Goal: Information Seeking & Learning: Learn about a topic

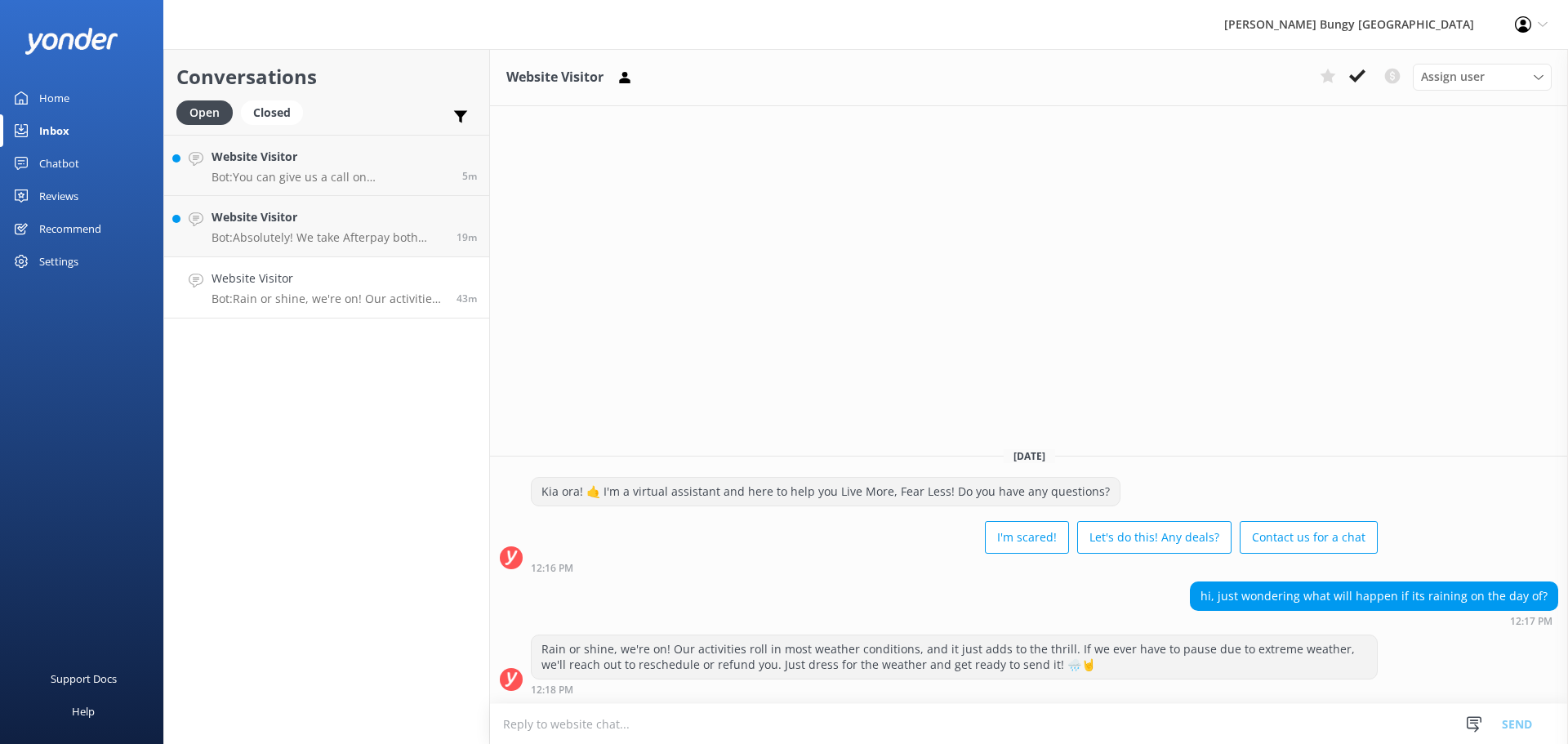
click at [352, 287] on h4 "Website Visitor" at bounding box center [328, 278] width 233 height 18
click at [794, 733] on textarea at bounding box center [1030, 724] width 1079 height 40
click at [790, 733] on textarea at bounding box center [1030, 724] width 1079 height 40
click at [1361, 79] on icon at bounding box center [1358, 76] width 16 height 16
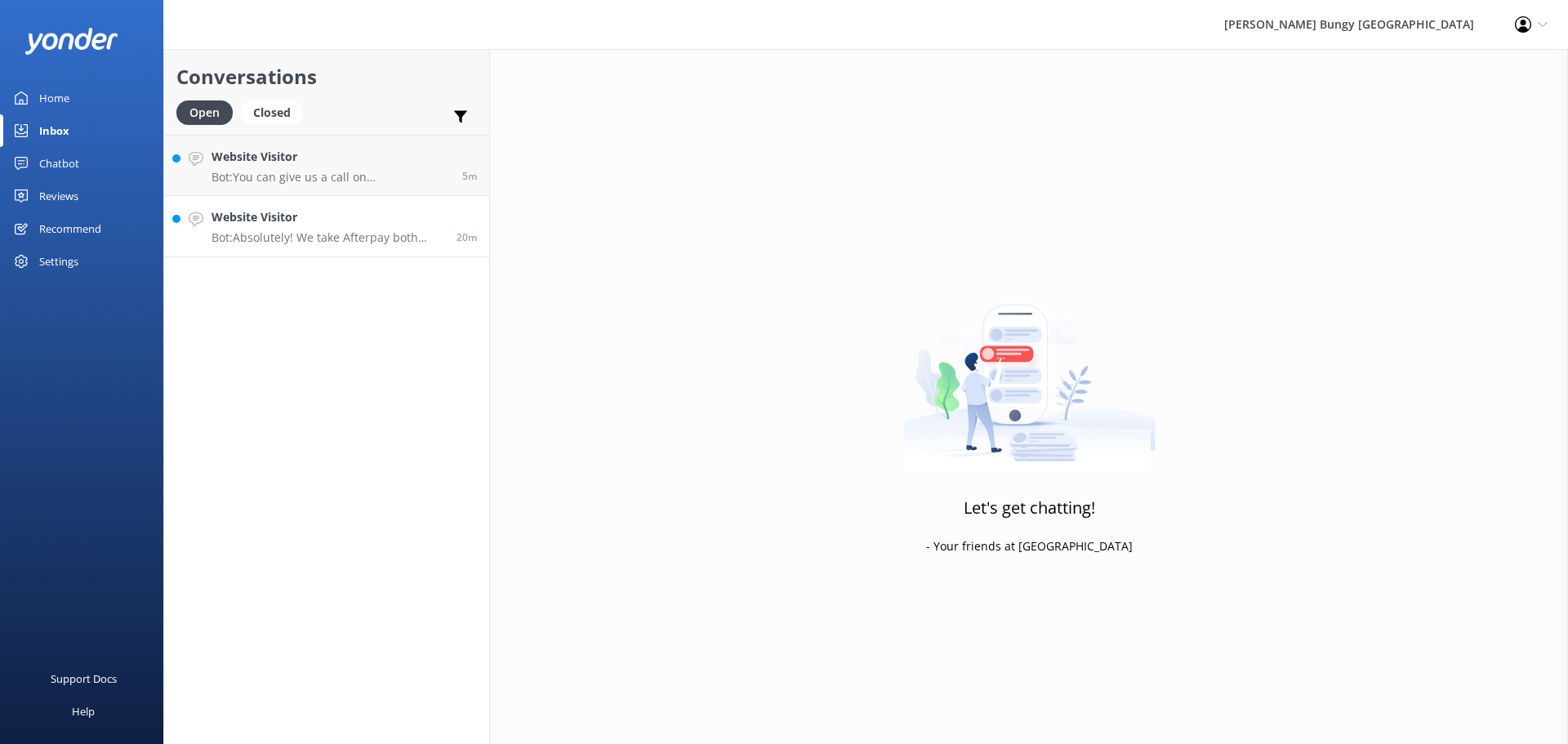
click at [356, 232] on p "Bot: Absolutely! We take Afterpay both onsite and online. Just hit that option …" at bounding box center [328, 238] width 233 height 15
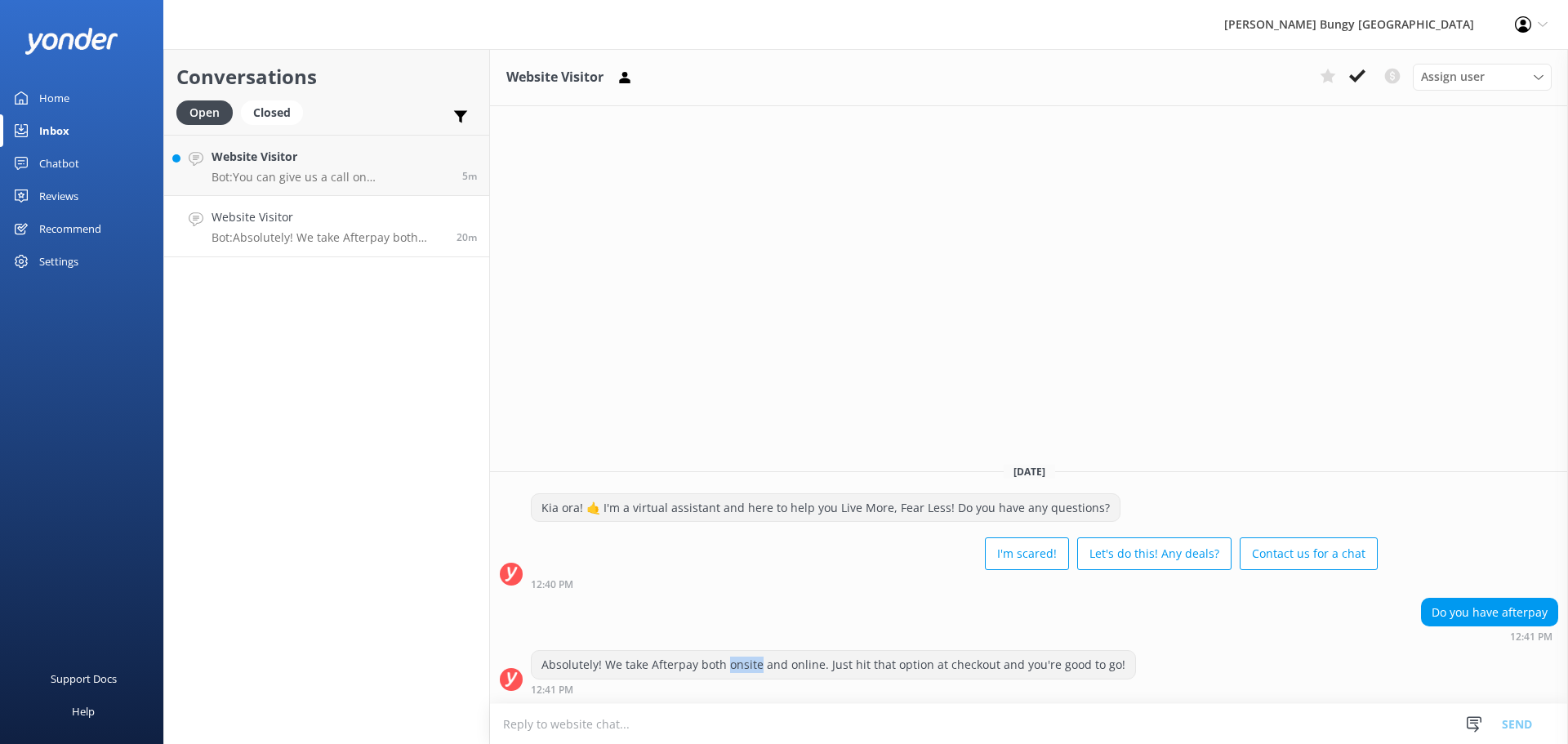
drag, startPoint x: 758, startPoint y: 666, endPoint x: 724, endPoint y: 666, distance: 34.0
click at [724, 666] on div "Absolutely! We take Afterpay both onsite and online. Just hit that option at ch…" at bounding box center [833, 665] width 604 height 28
click at [777, 666] on div "Absolutely! We take Afterpay both onsite and online. Just hit that option at ch…" at bounding box center [833, 665] width 604 height 28
drag, startPoint x: 720, startPoint y: 669, endPoint x: 757, endPoint y: 667, distance: 37.1
click at [757, 667] on div "Absolutely! We take Afterpay both onsite and online. Just hit that option at ch…" at bounding box center [833, 665] width 604 height 28
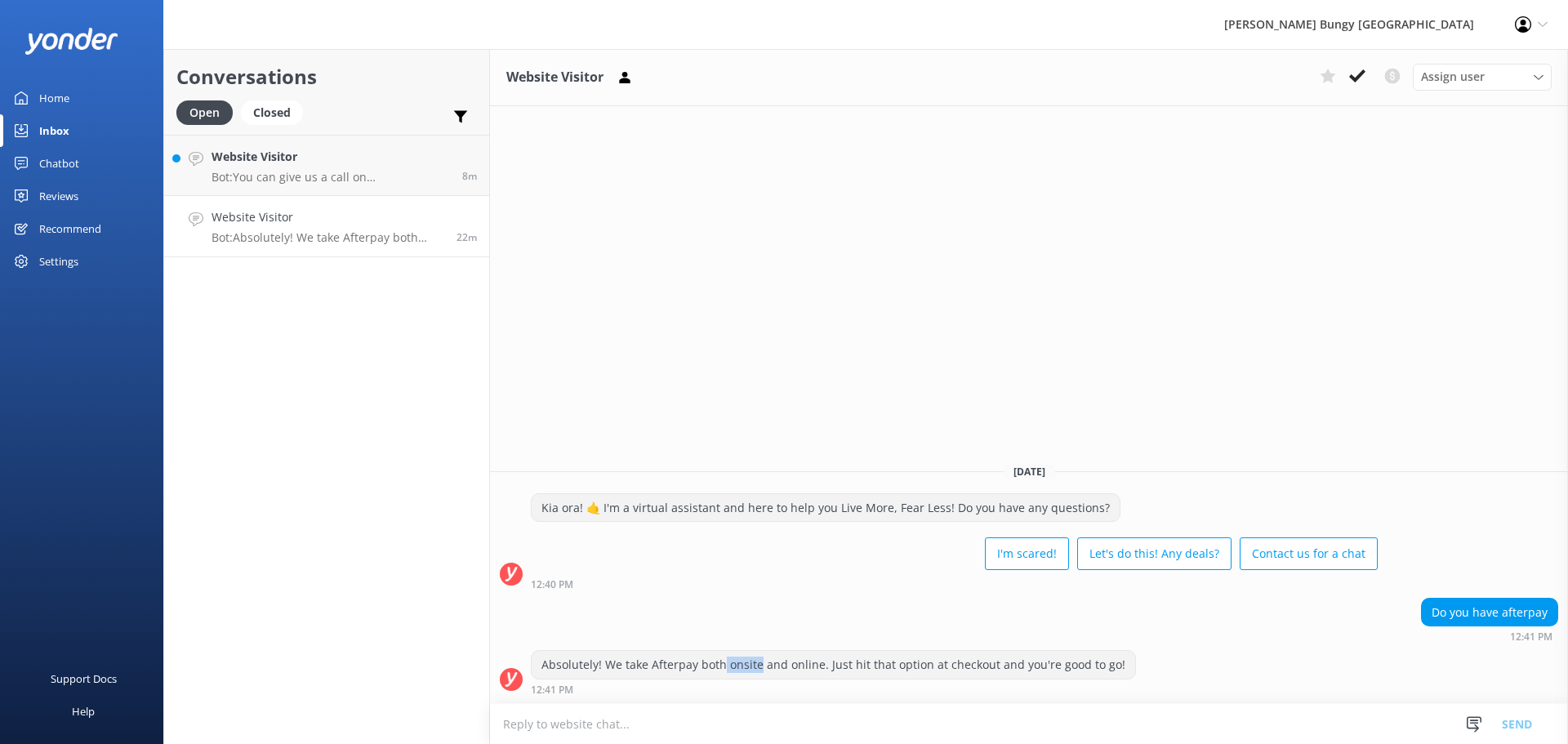
click at [757, 667] on div "Absolutely! We take Afterpay both onsite and online. Just hit that option at ch…" at bounding box center [833, 665] width 604 height 28
click at [943, 719] on textarea at bounding box center [1030, 724] width 1079 height 40
click at [1352, 78] on use at bounding box center [1358, 76] width 16 height 13
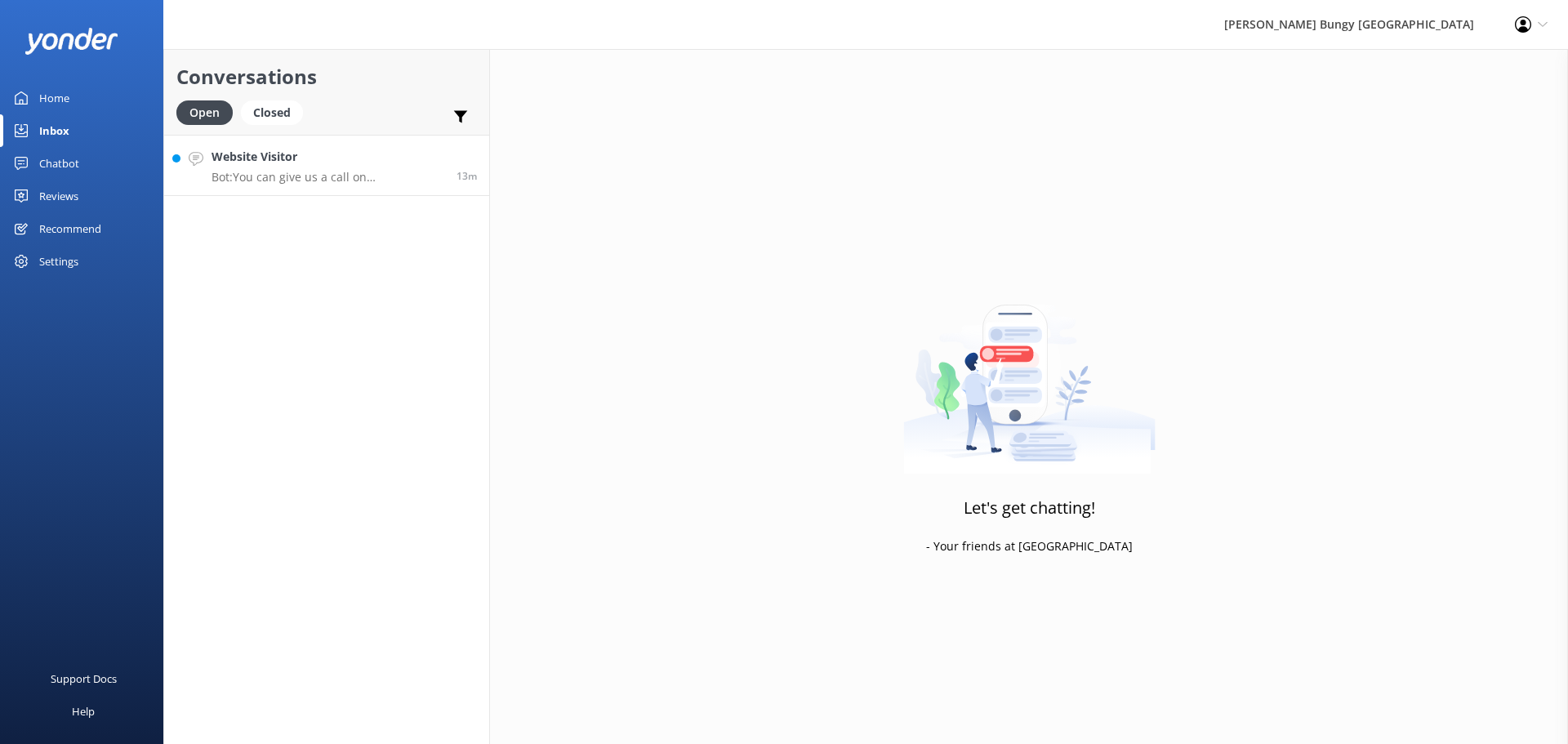
click at [332, 187] on link "Website Visitor Bot: You can give us a call on 0800 286 4958 or +64 3 450 1300 …" at bounding box center [327, 165] width 325 height 61
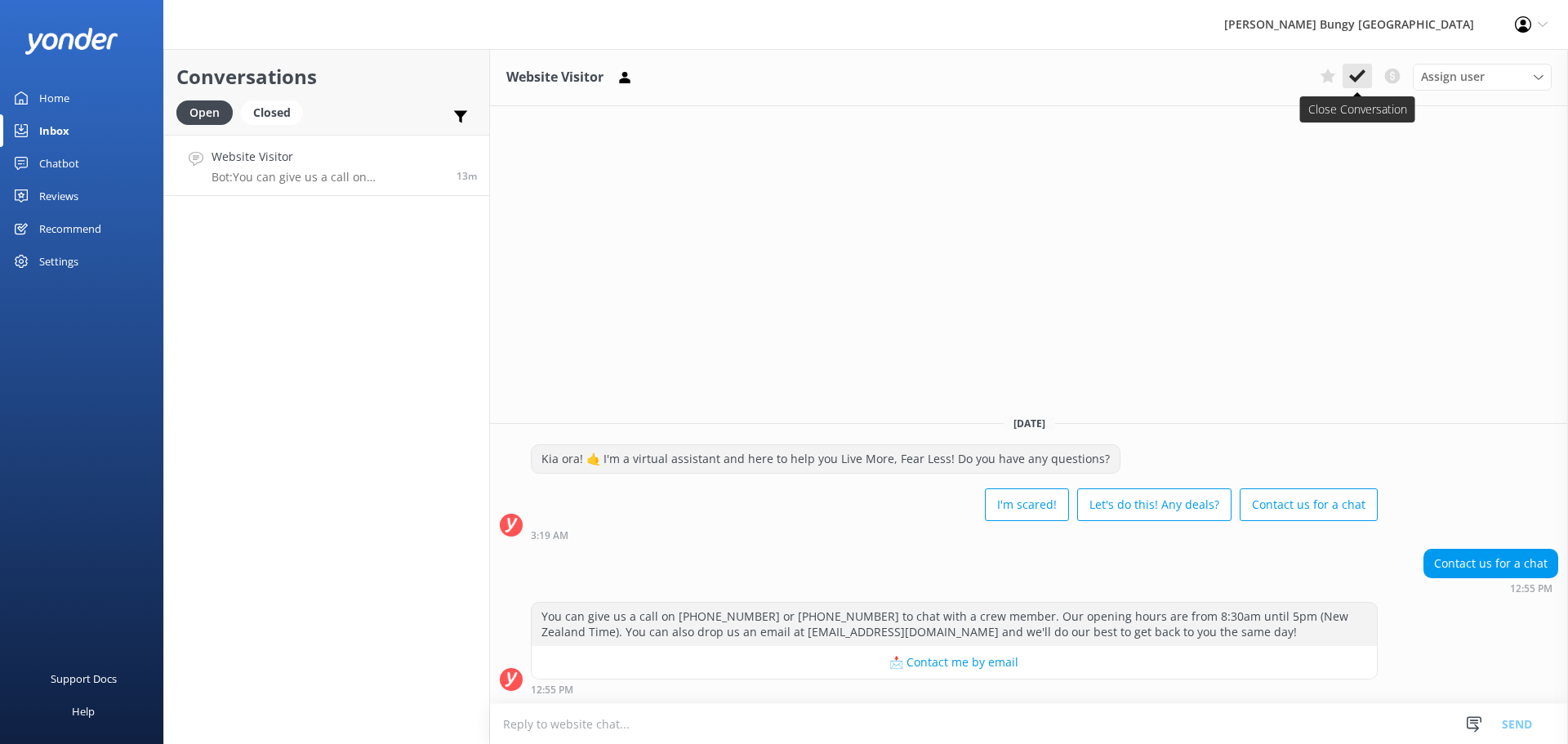
click at [1365, 74] on icon at bounding box center [1358, 76] width 16 height 16
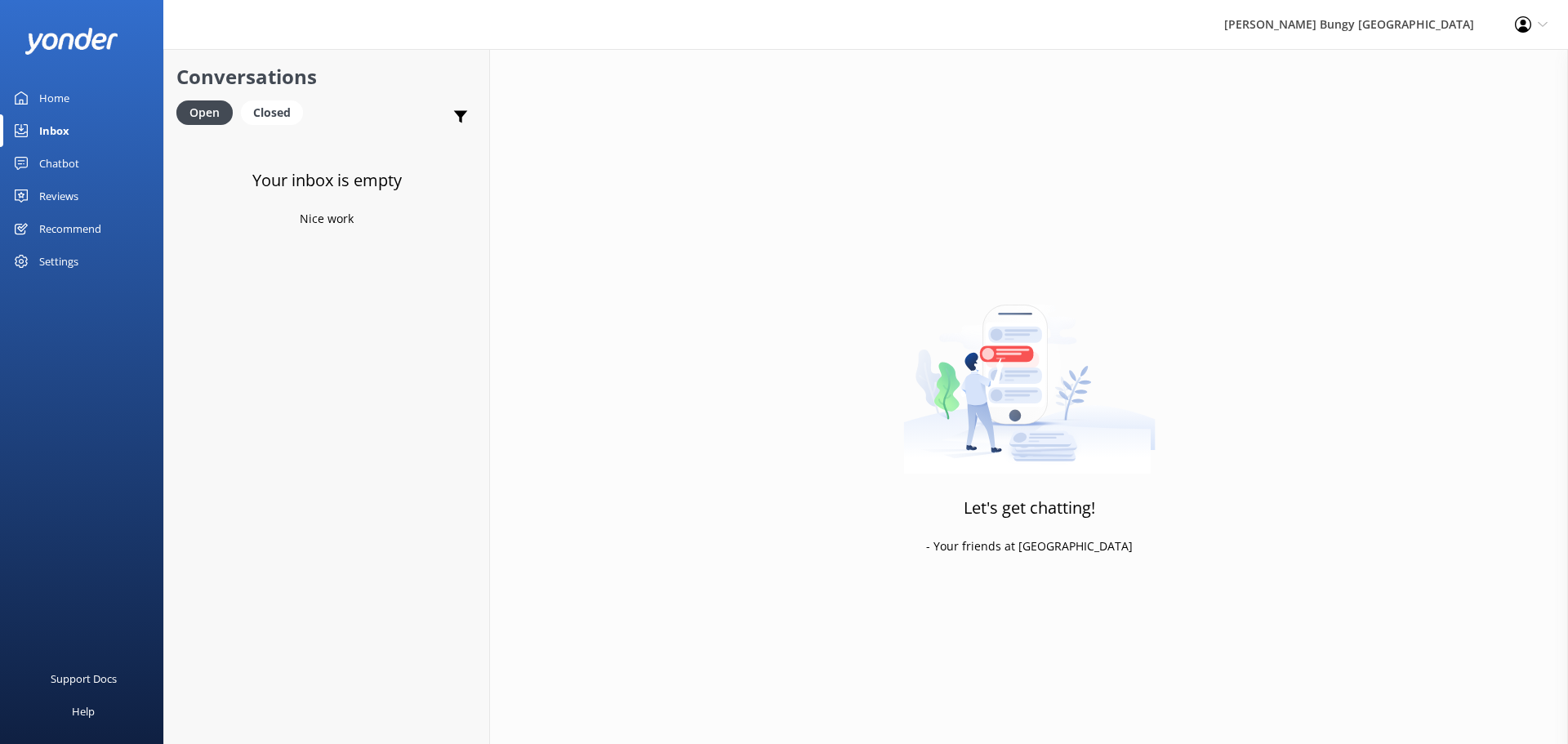
drag, startPoint x: 0, startPoint y: 0, endPoint x: 782, endPoint y: 529, distance: 944.1
drag, startPoint x: 782, startPoint y: 529, endPoint x: 858, endPoint y: 682, distance: 170.8
click at [858, 682] on div "Let's get chatting! - Your friends at [GEOGRAPHIC_DATA]" at bounding box center [1030, 421] width 1079 height 744
click at [65, 157] on div "Chatbot" at bounding box center [59, 163] width 40 height 33
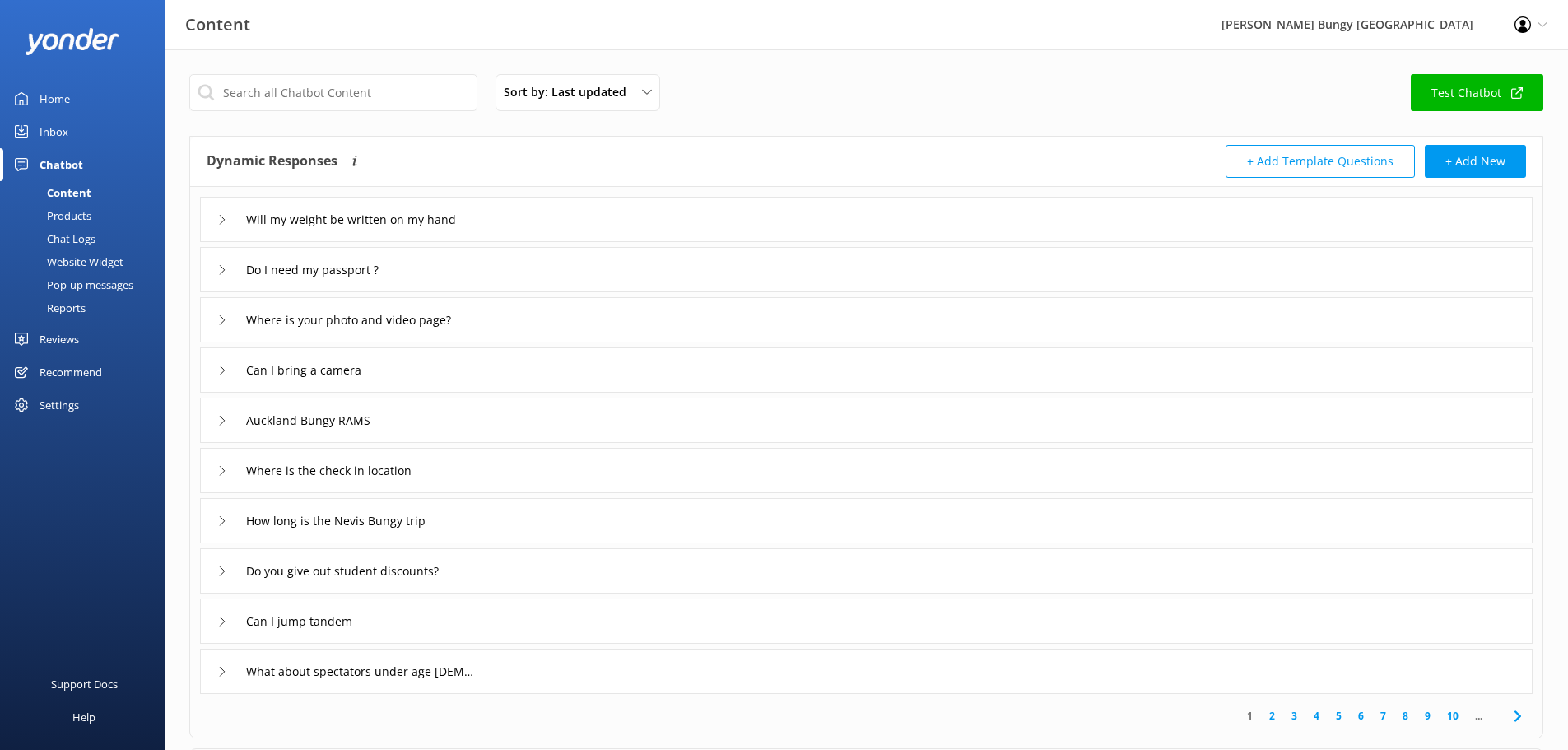
click at [57, 137] on div "Inbox" at bounding box center [54, 132] width 29 height 33
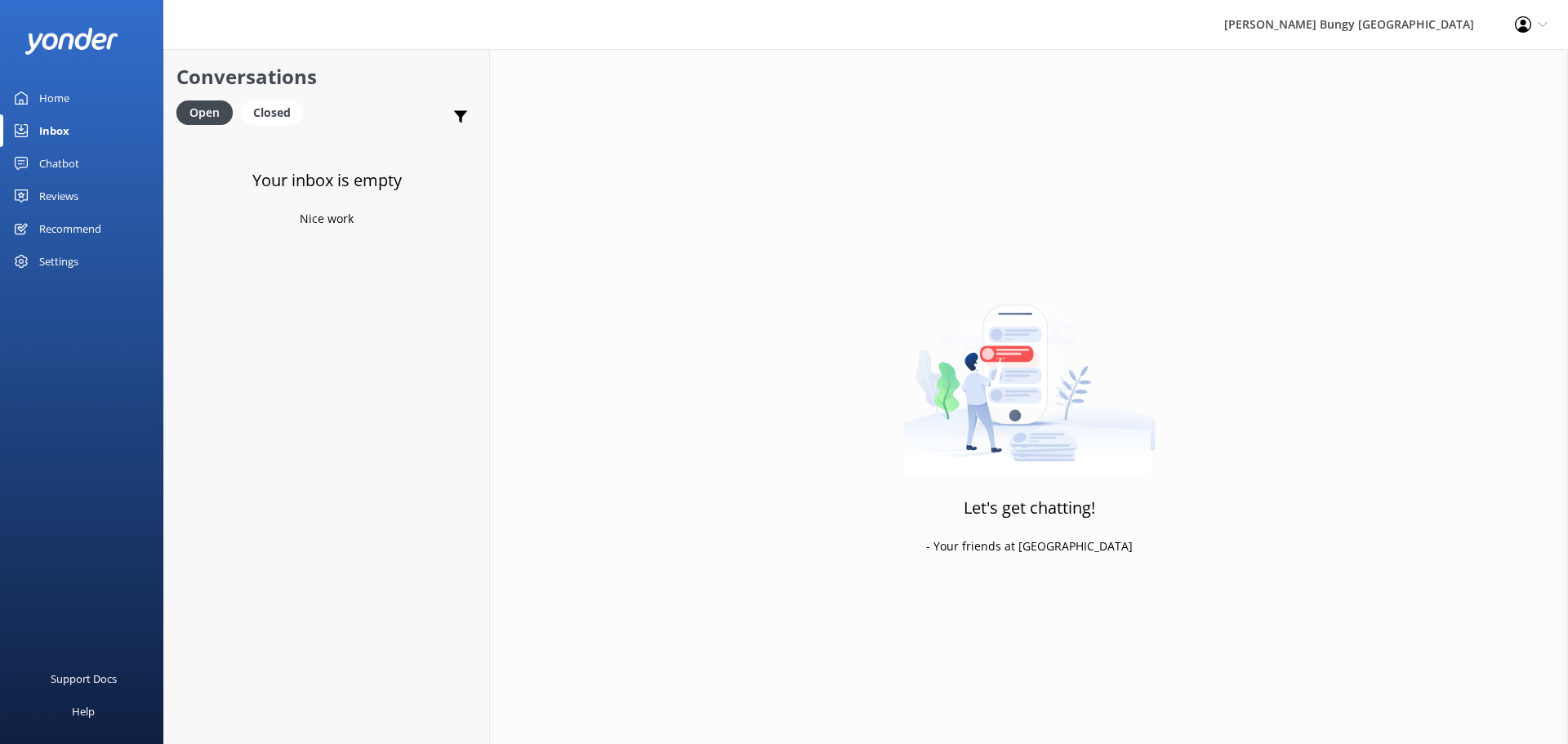
click at [69, 168] on div "Chatbot" at bounding box center [59, 163] width 40 height 33
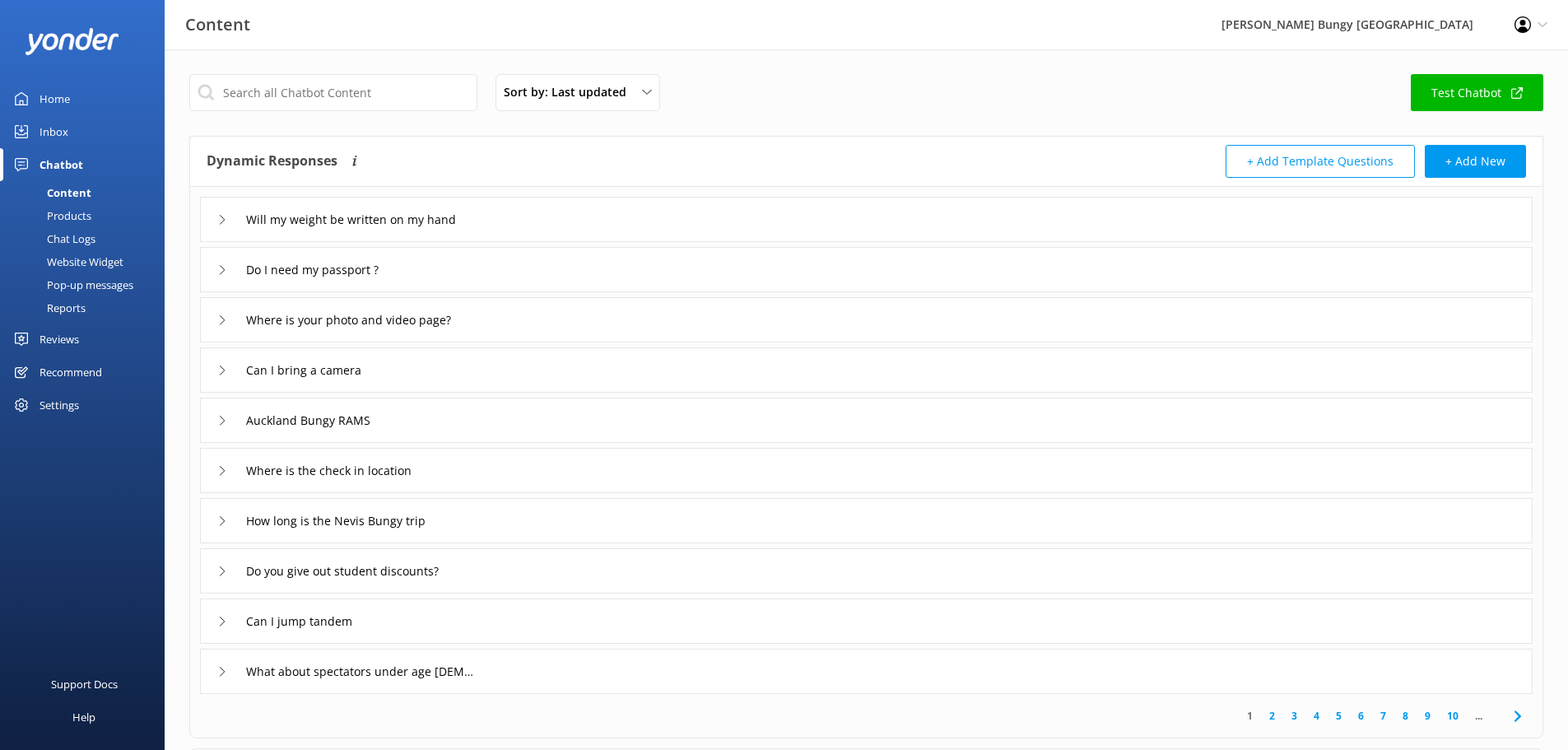
click at [72, 117] on link "Inbox" at bounding box center [82, 132] width 165 height 33
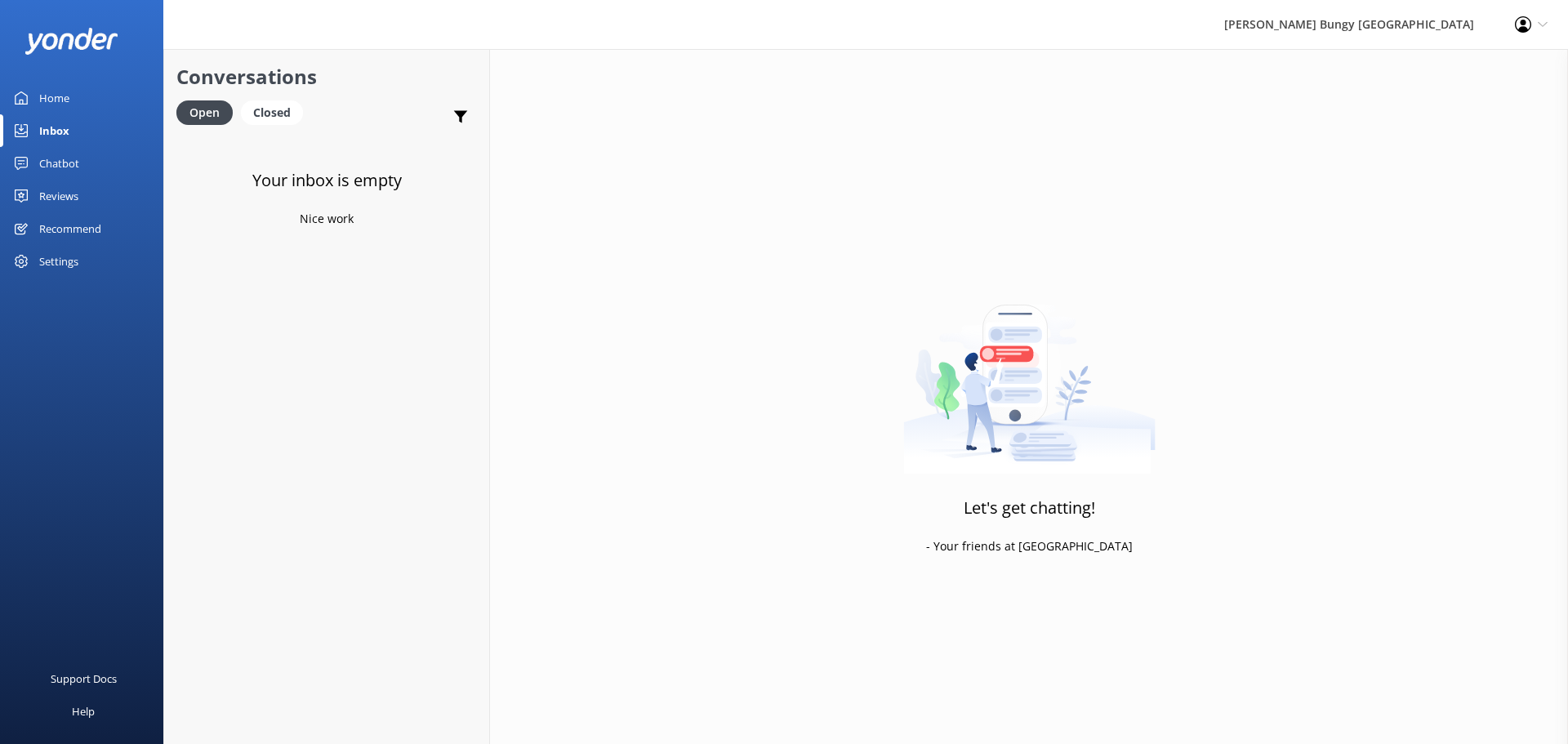
click at [89, 194] on link "Reviews" at bounding box center [82, 196] width 163 height 33
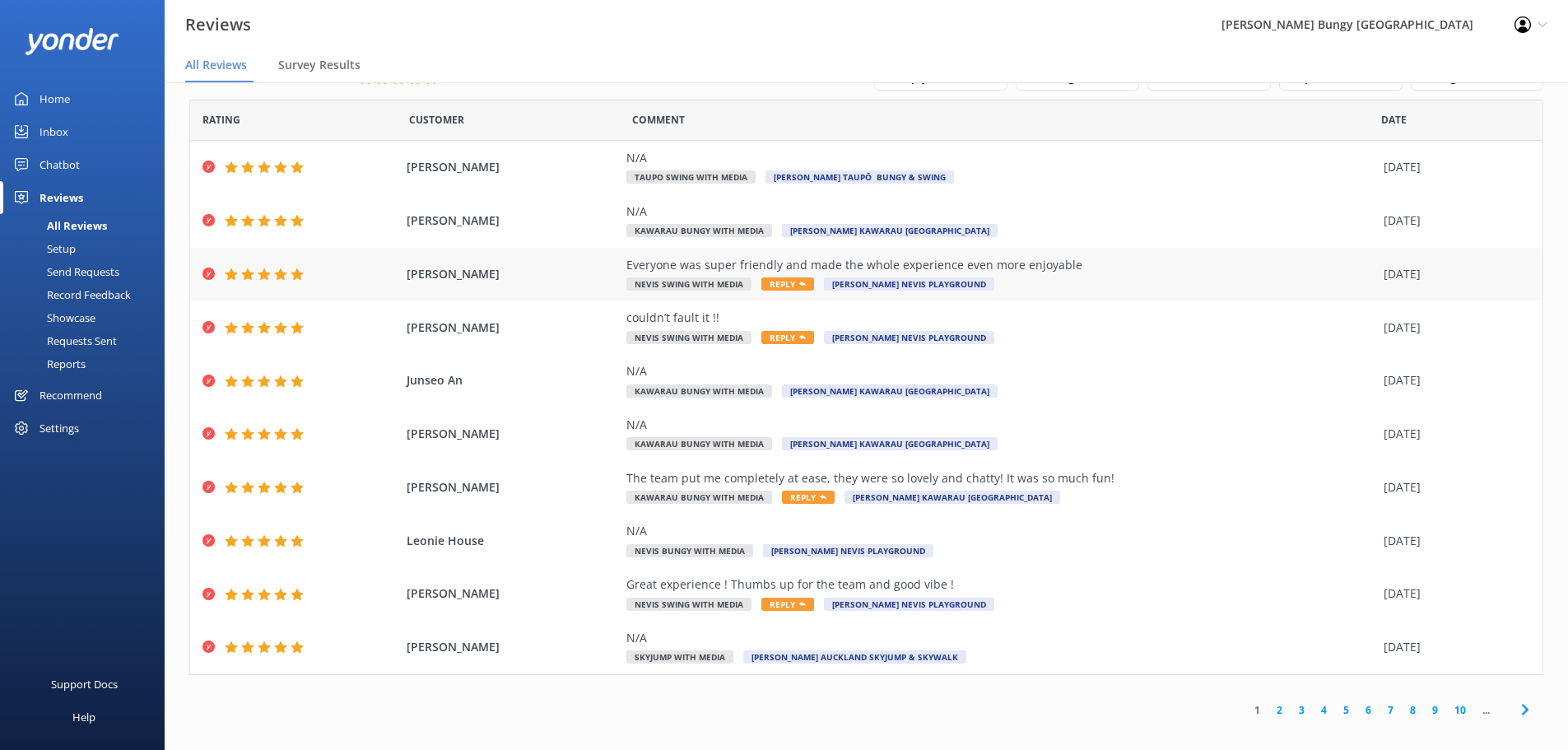
scroll to position [33, 0]
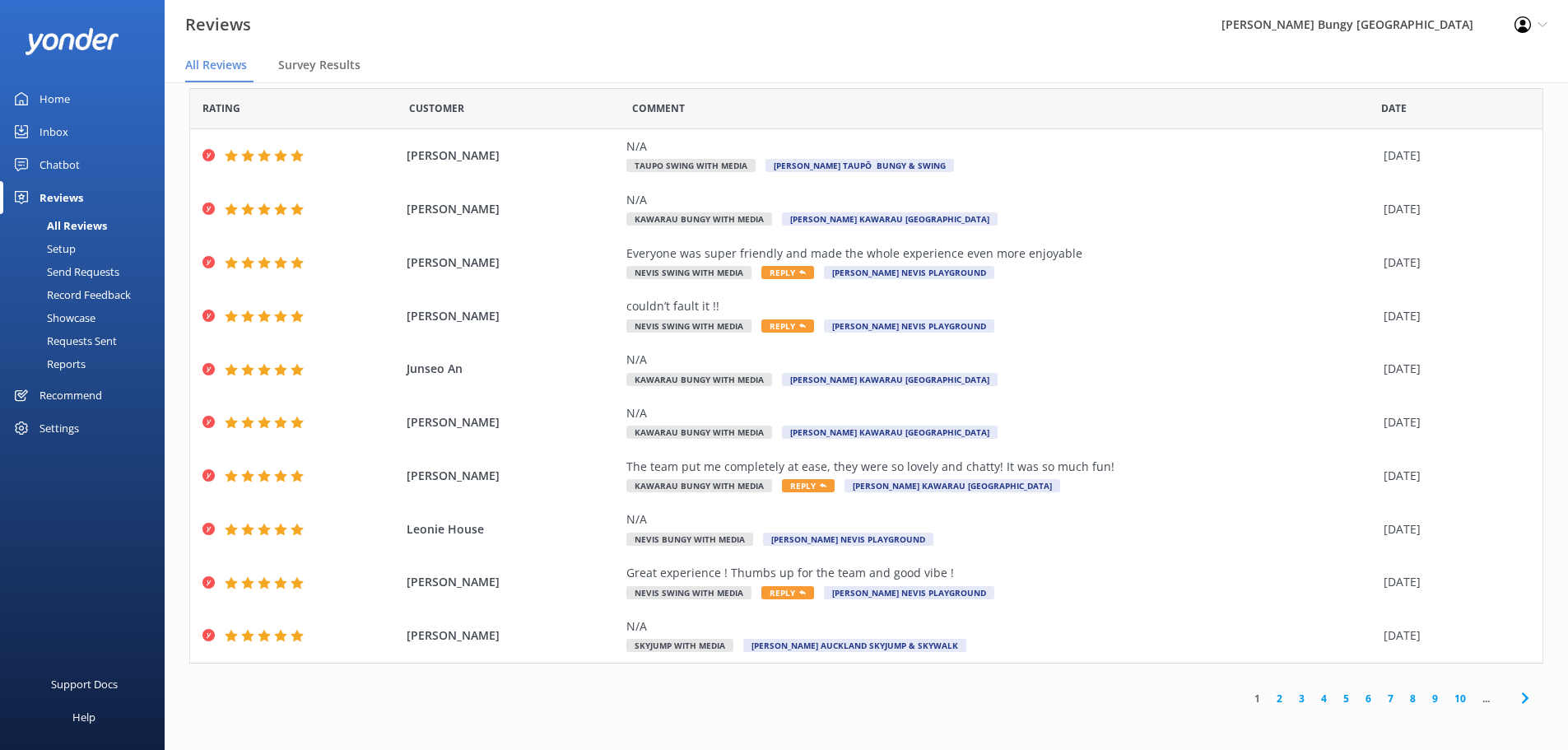
click at [1272, 696] on link "2" at bounding box center [1280, 698] width 22 height 16
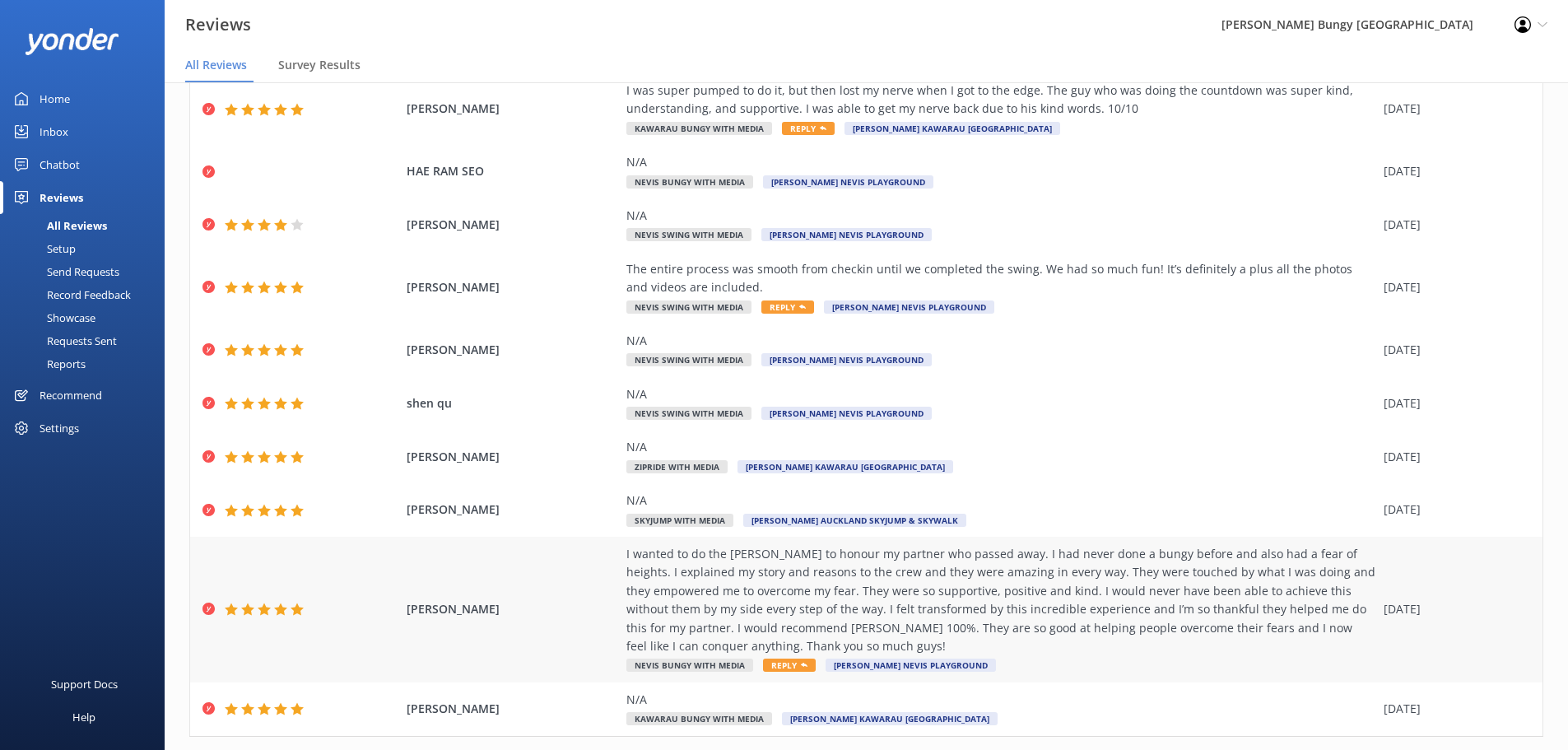
scroll to position [150, 0]
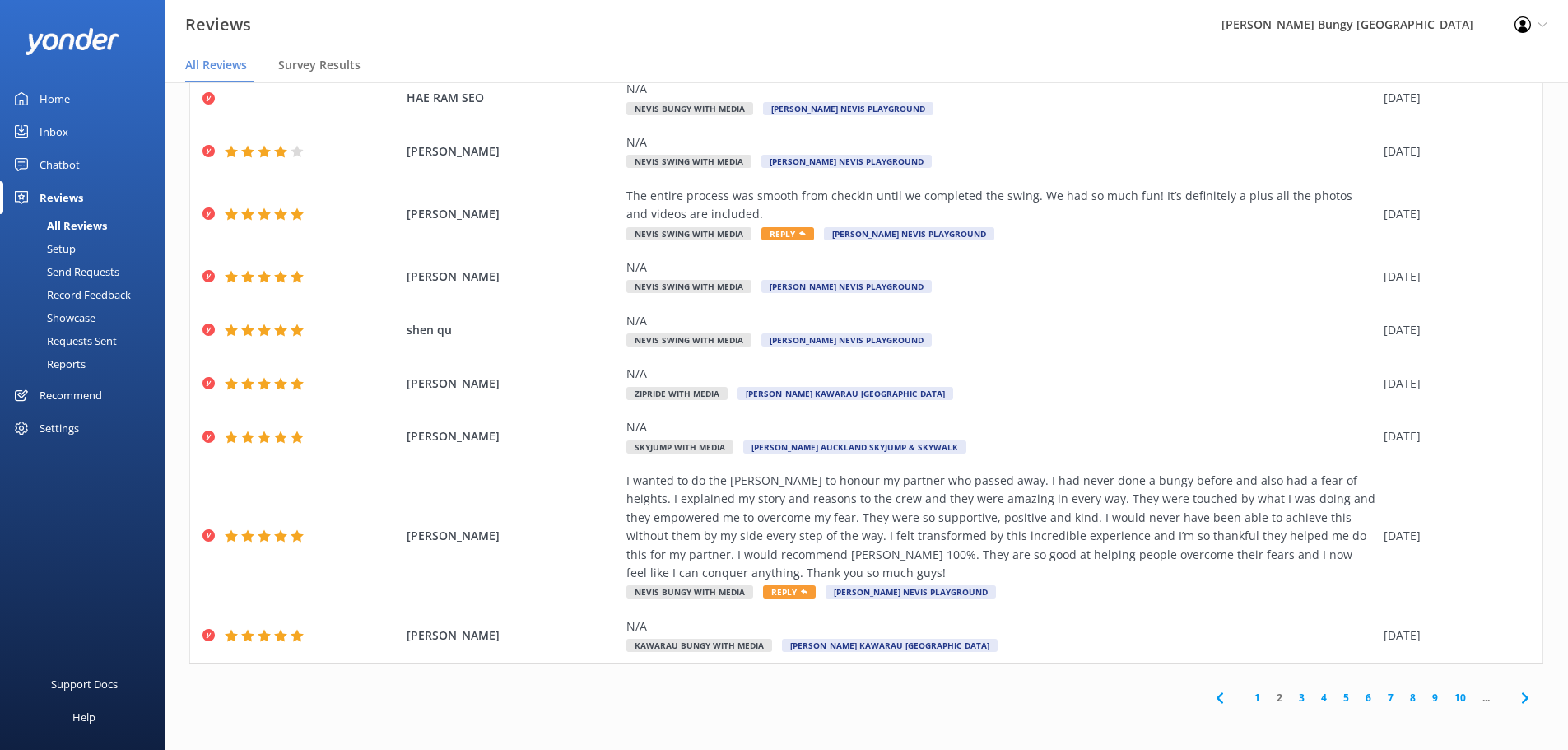
click at [1291, 692] on link "3" at bounding box center [1302, 697] width 22 height 16
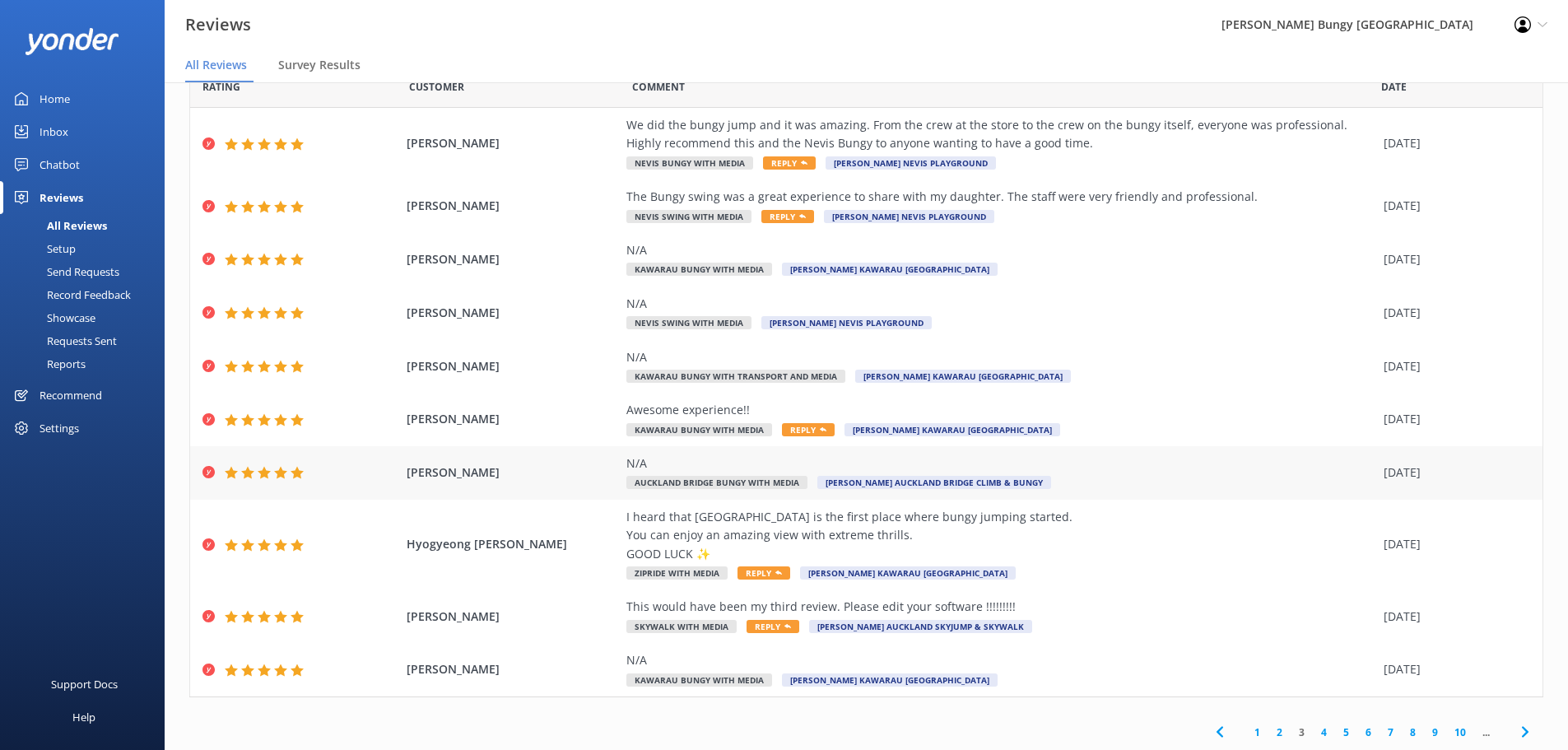
scroll to position [76, 0]
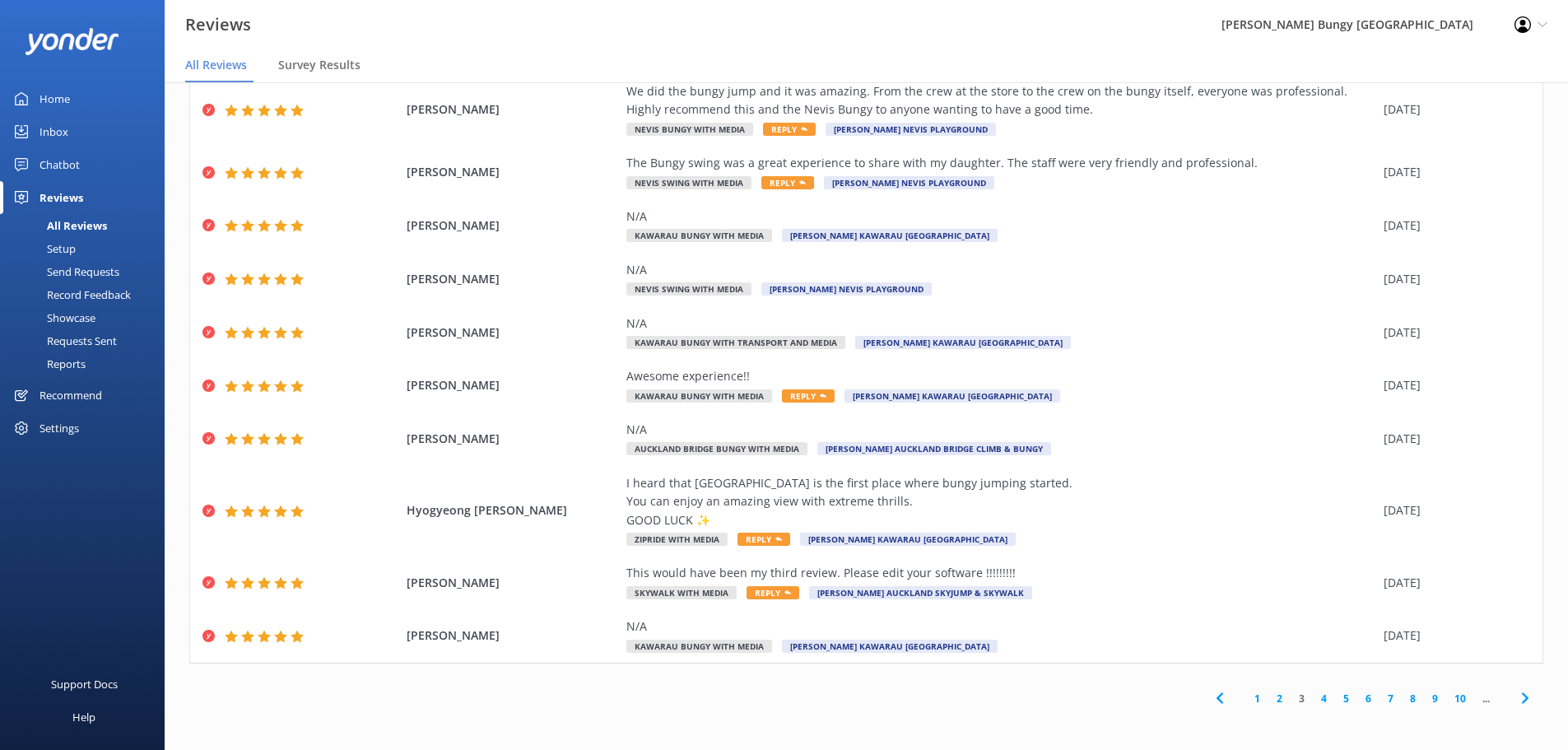
click at [1314, 695] on link "4" at bounding box center [1324, 698] width 22 height 16
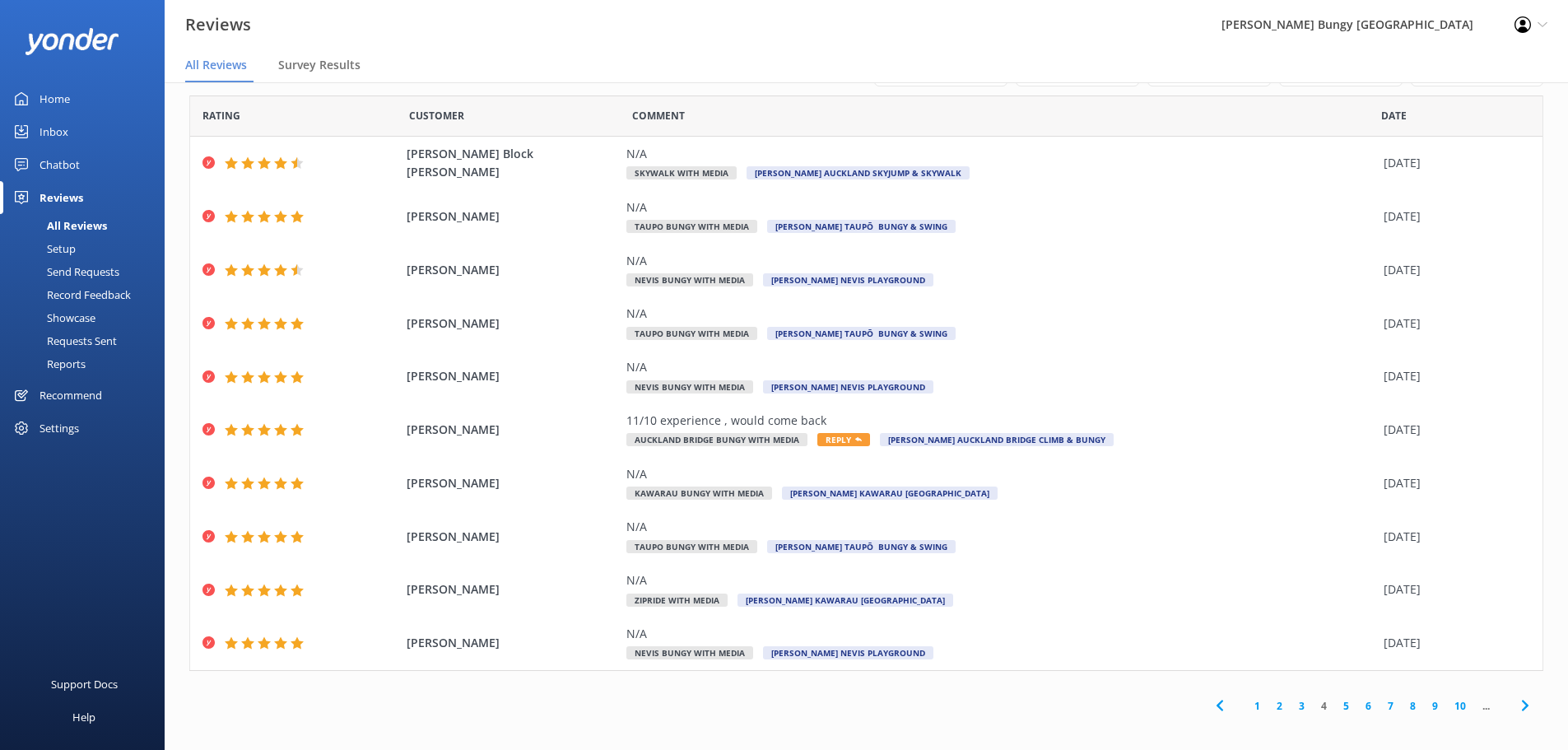
scroll to position [21, 0]
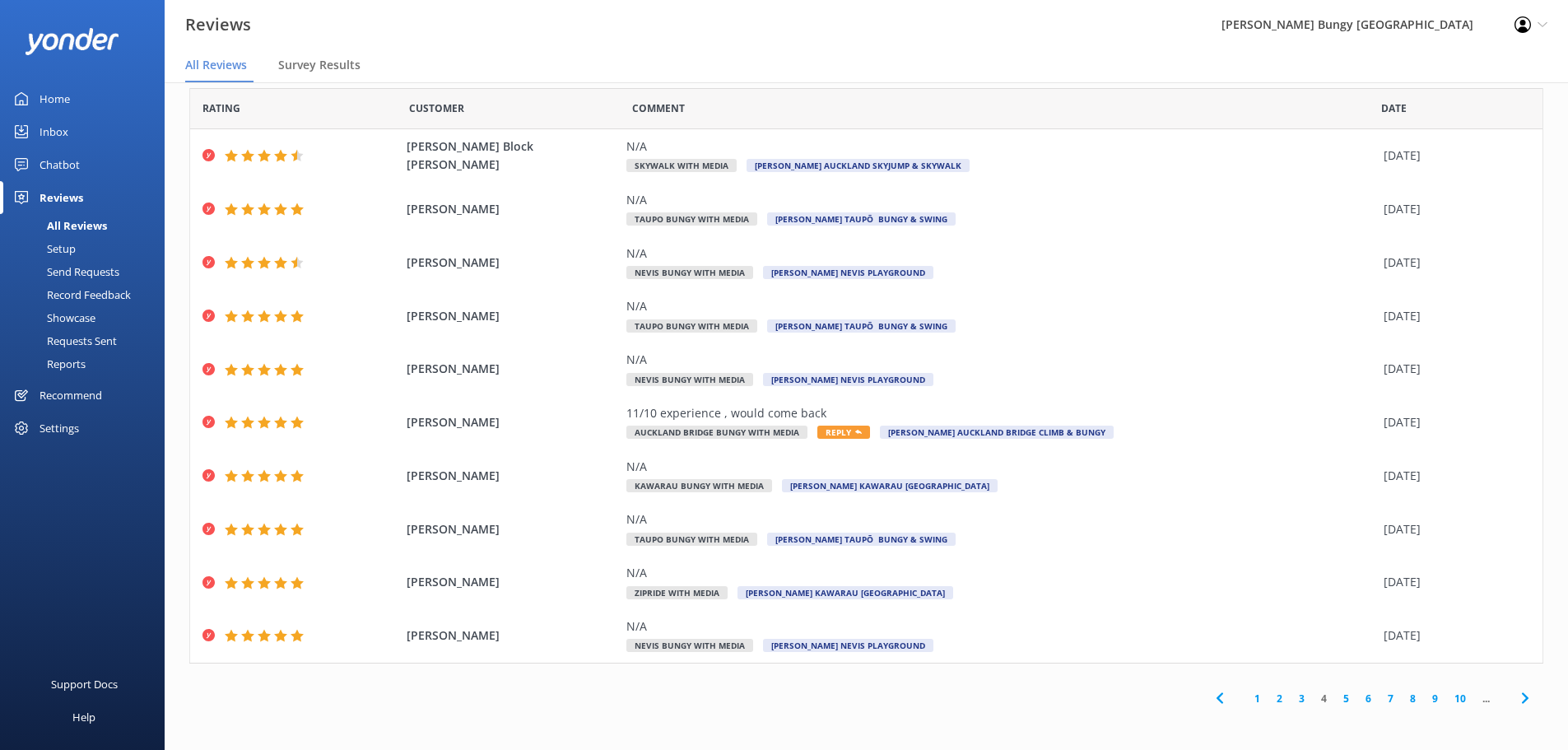
click at [1336, 695] on link "5" at bounding box center [1346, 698] width 22 height 16
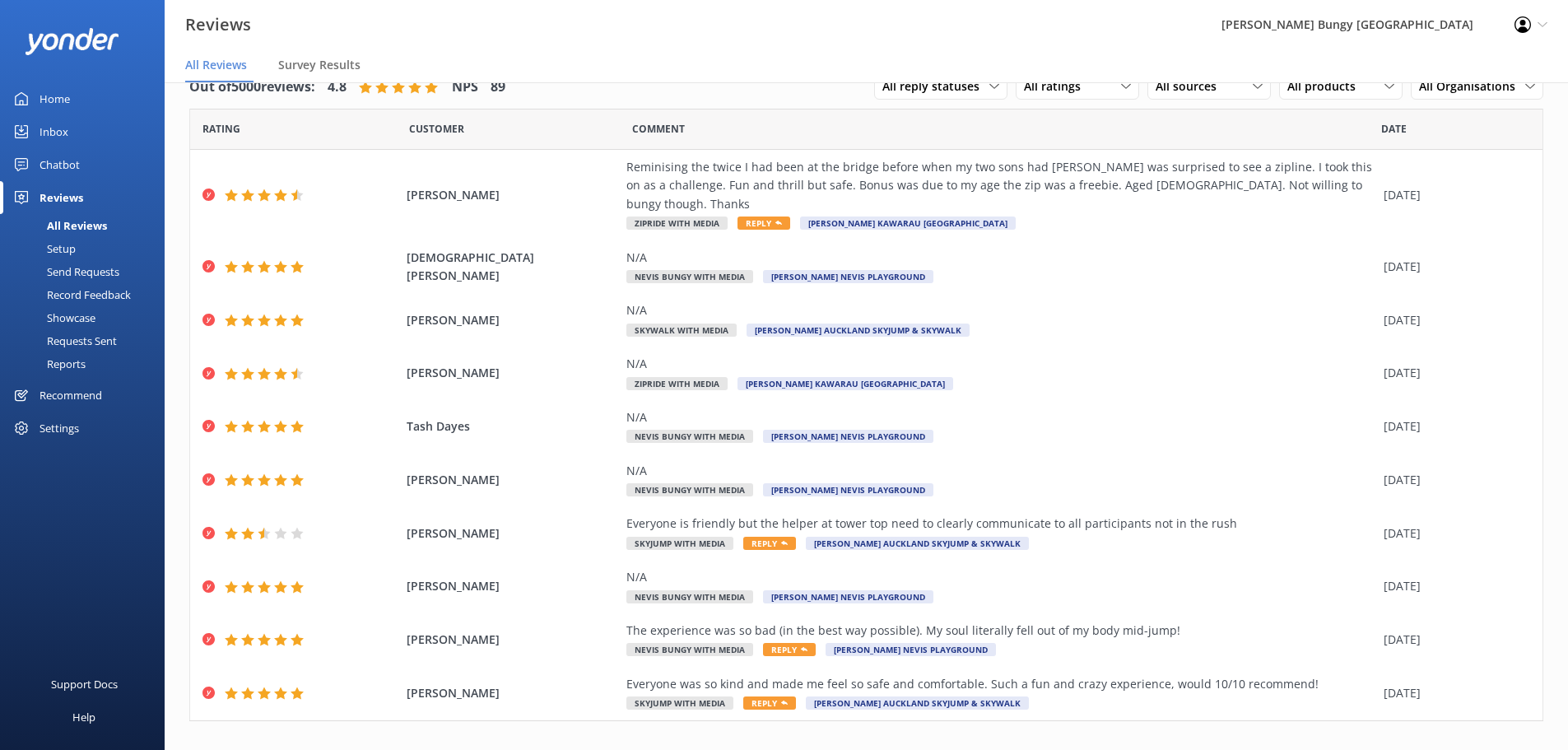
click at [1358, 748] on link "6" at bounding box center [1369, 756] width 22 height 16
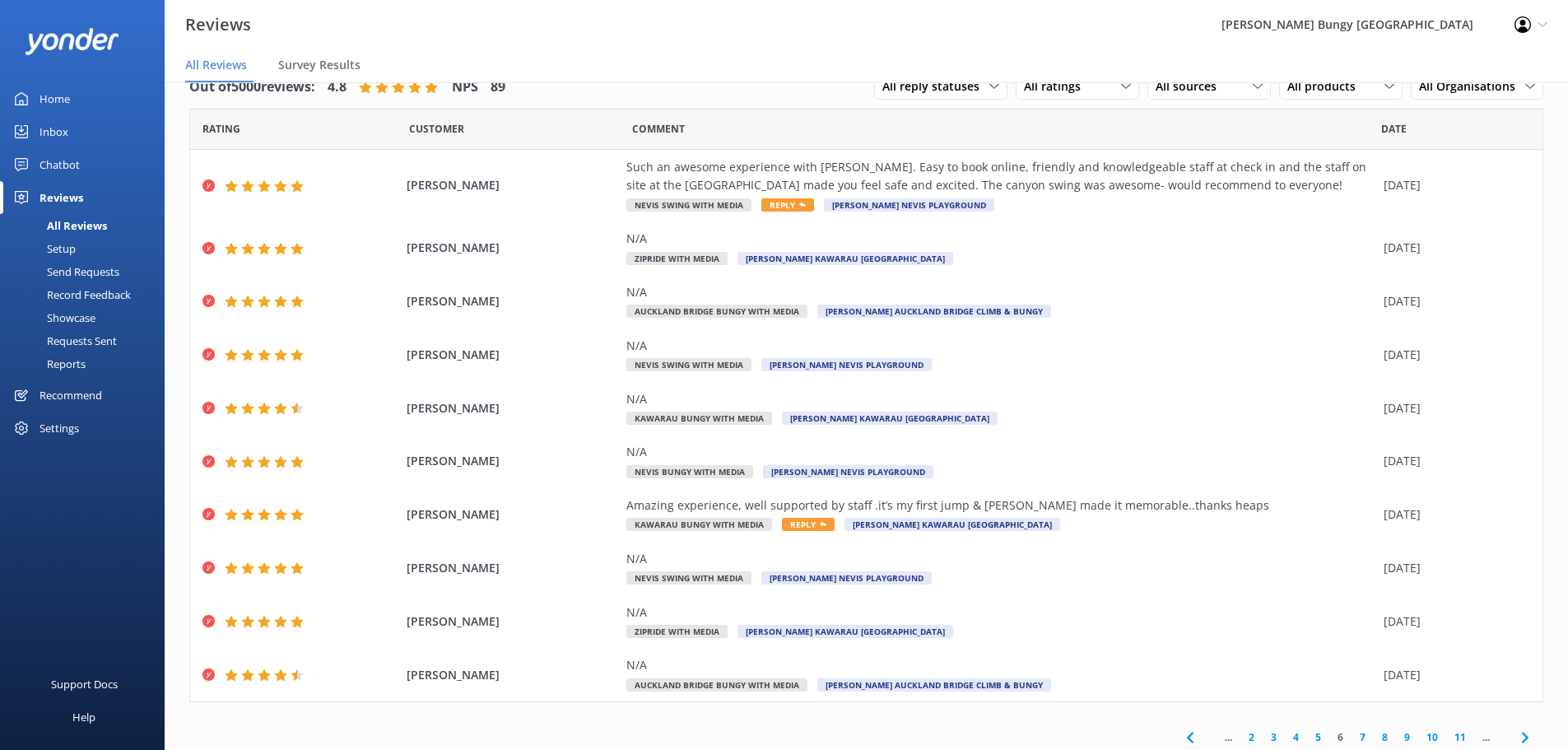
click at [1352, 740] on link "7" at bounding box center [1363, 737] width 22 height 16
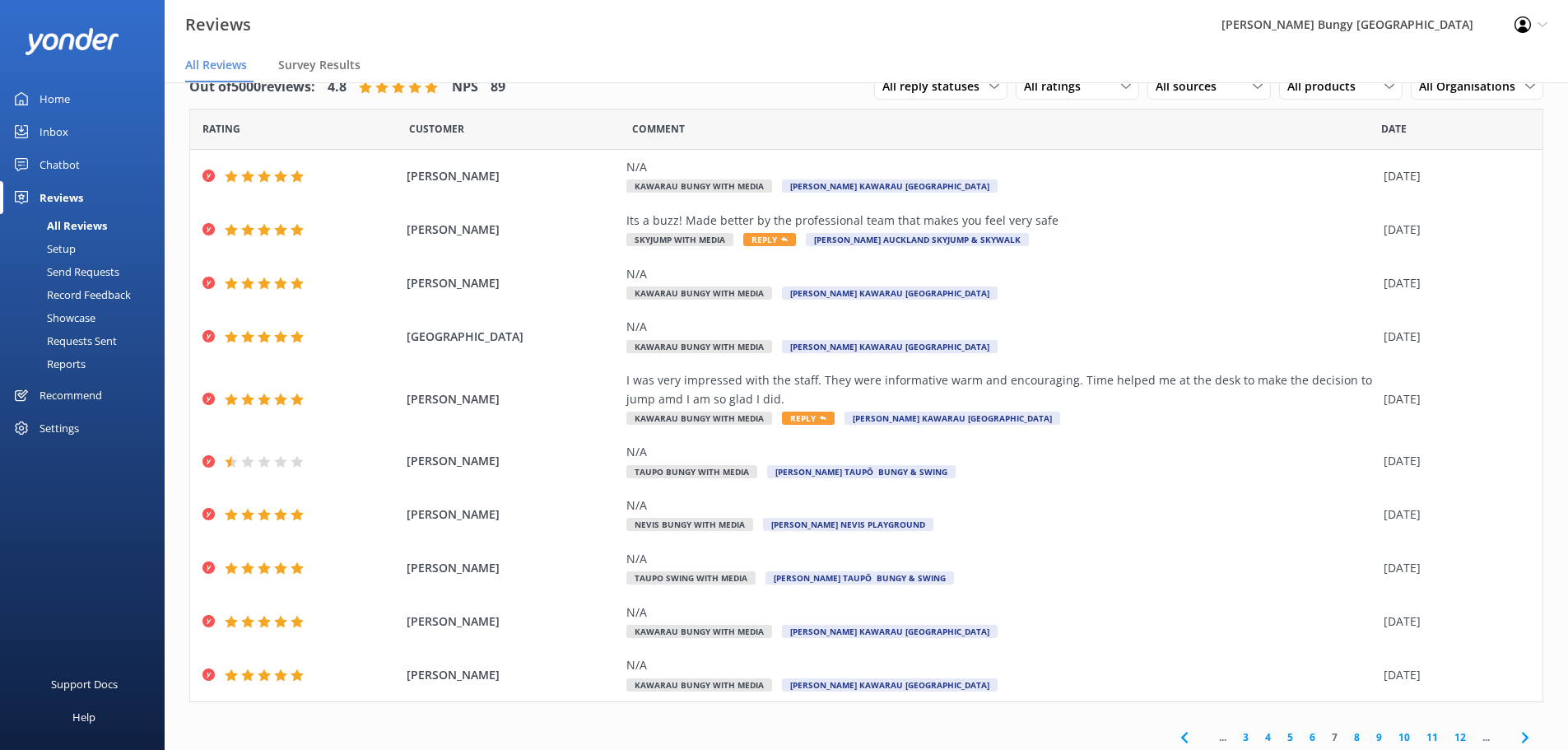
click at [1349, 731] on link "8" at bounding box center [1357, 737] width 22 height 16
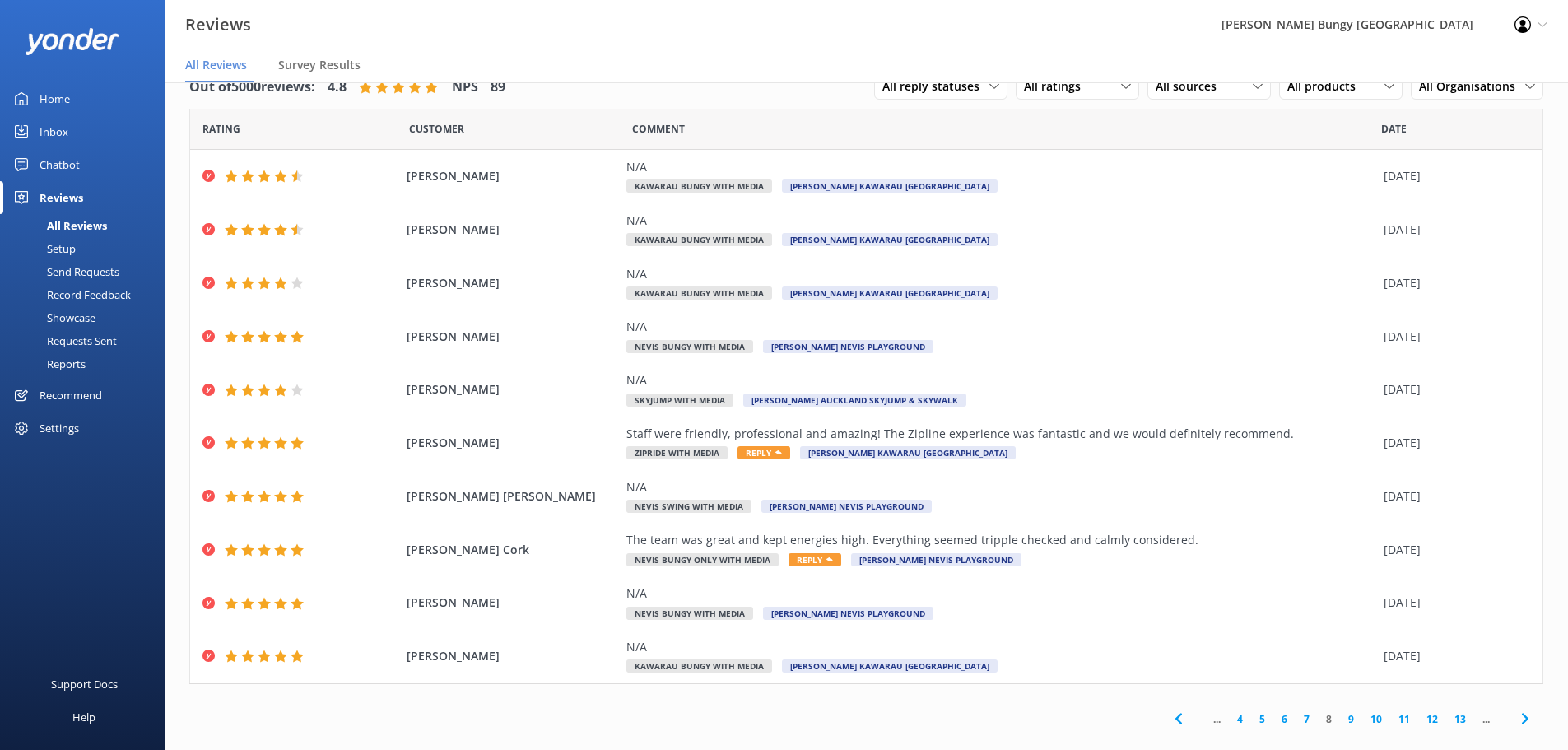
click at [1342, 714] on link "9" at bounding box center [1351, 719] width 22 height 16
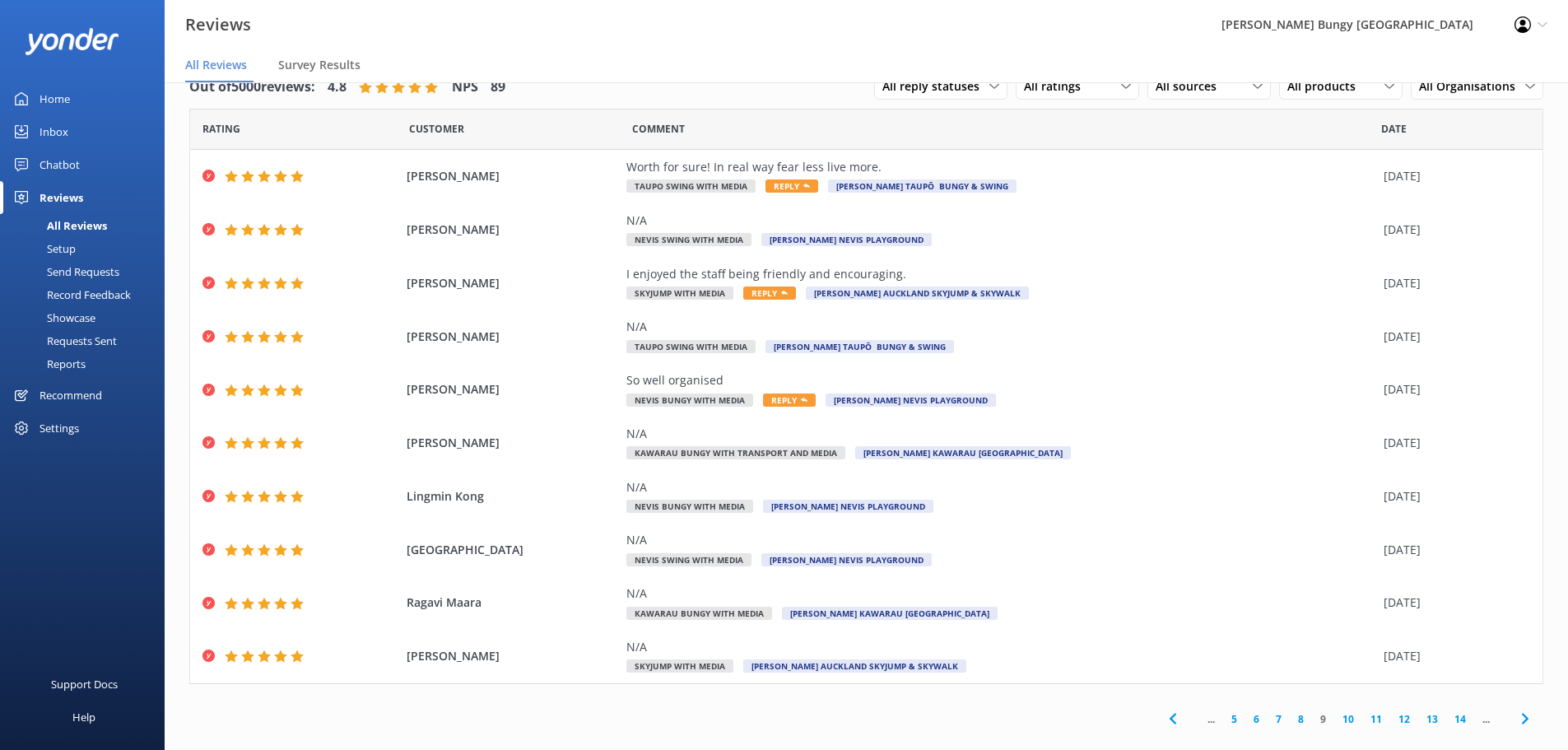
click at [1337, 721] on link "10" at bounding box center [1349, 719] width 28 height 16
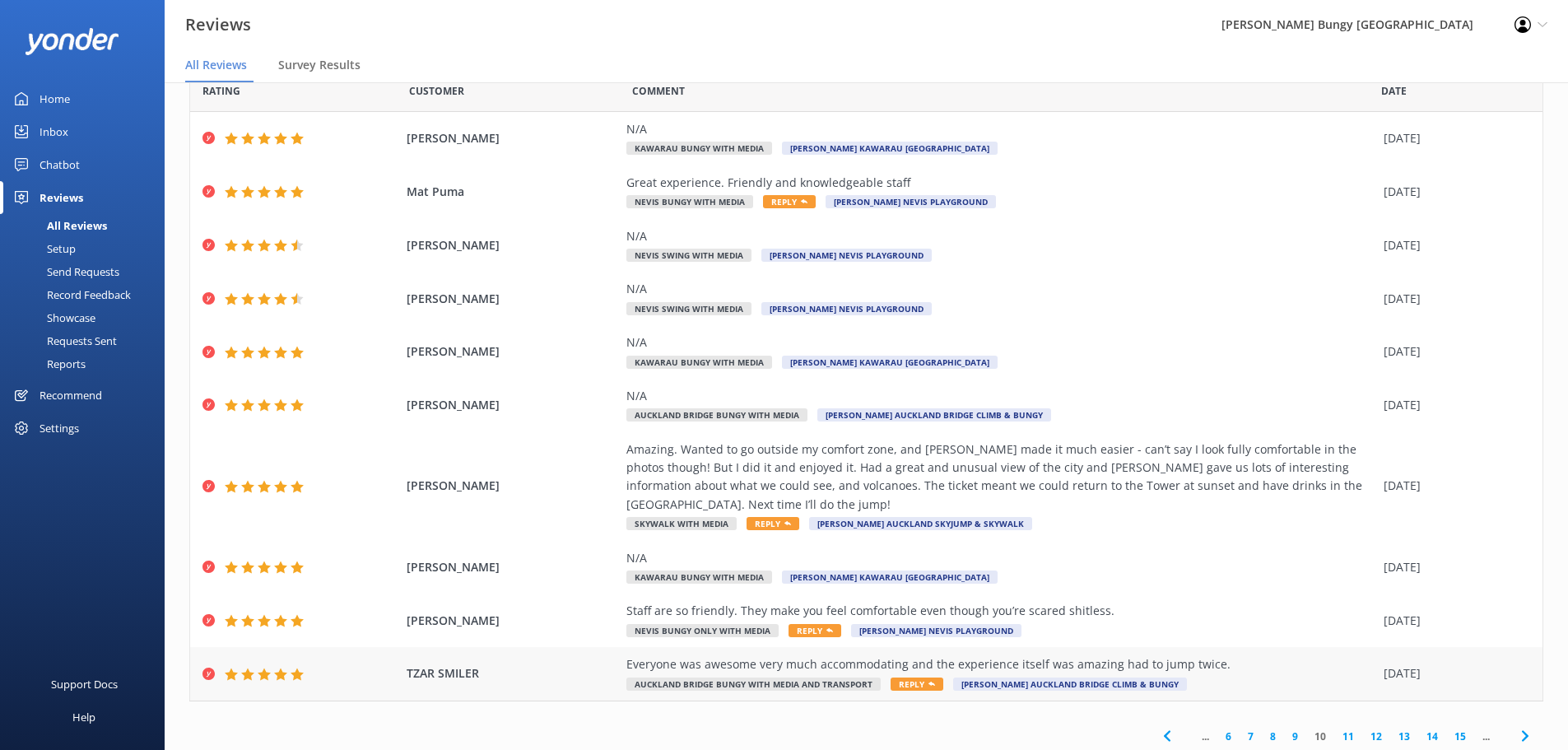
scroll to position [58, 0]
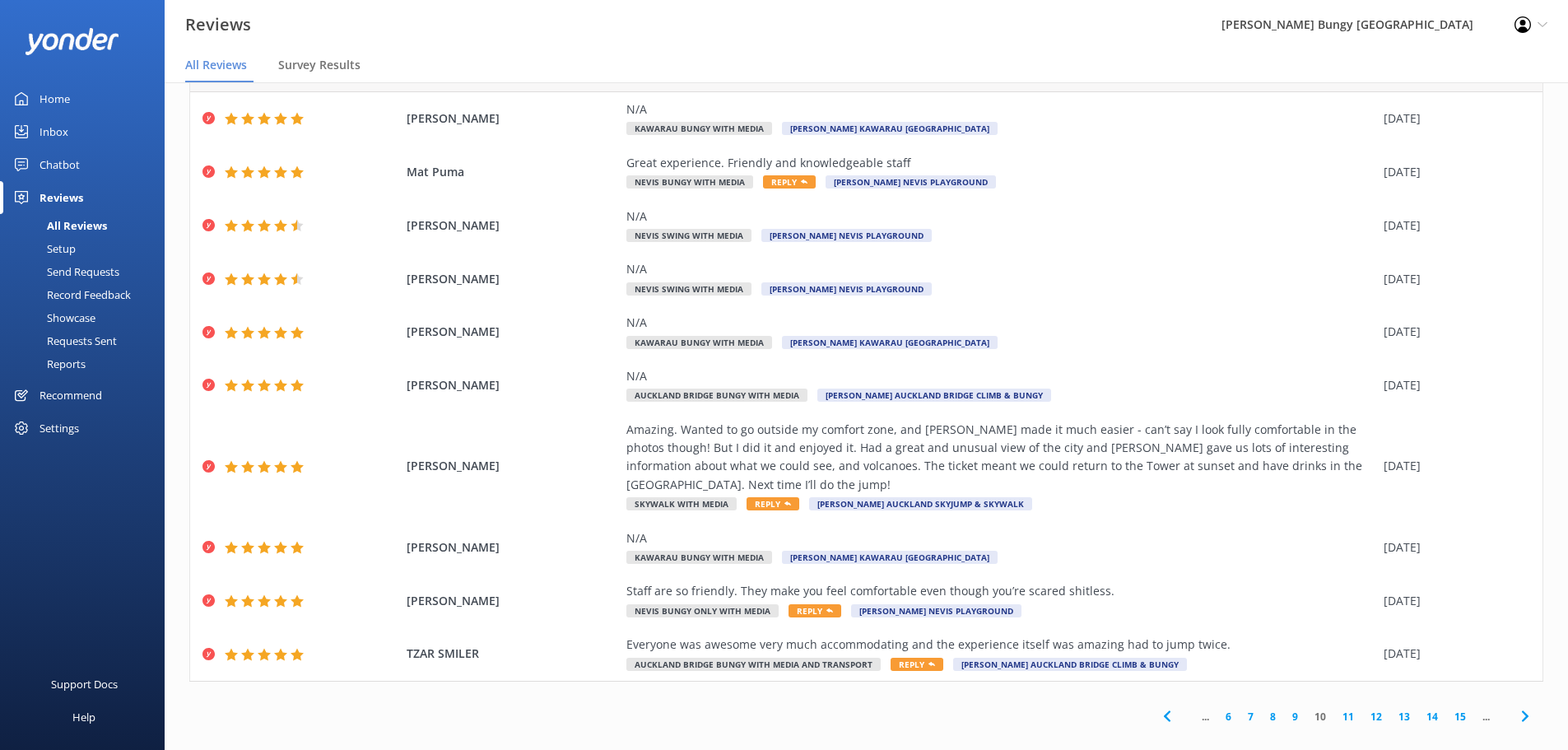
click at [1339, 709] on link "11" at bounding box center [1349, 716] width 28 height 16
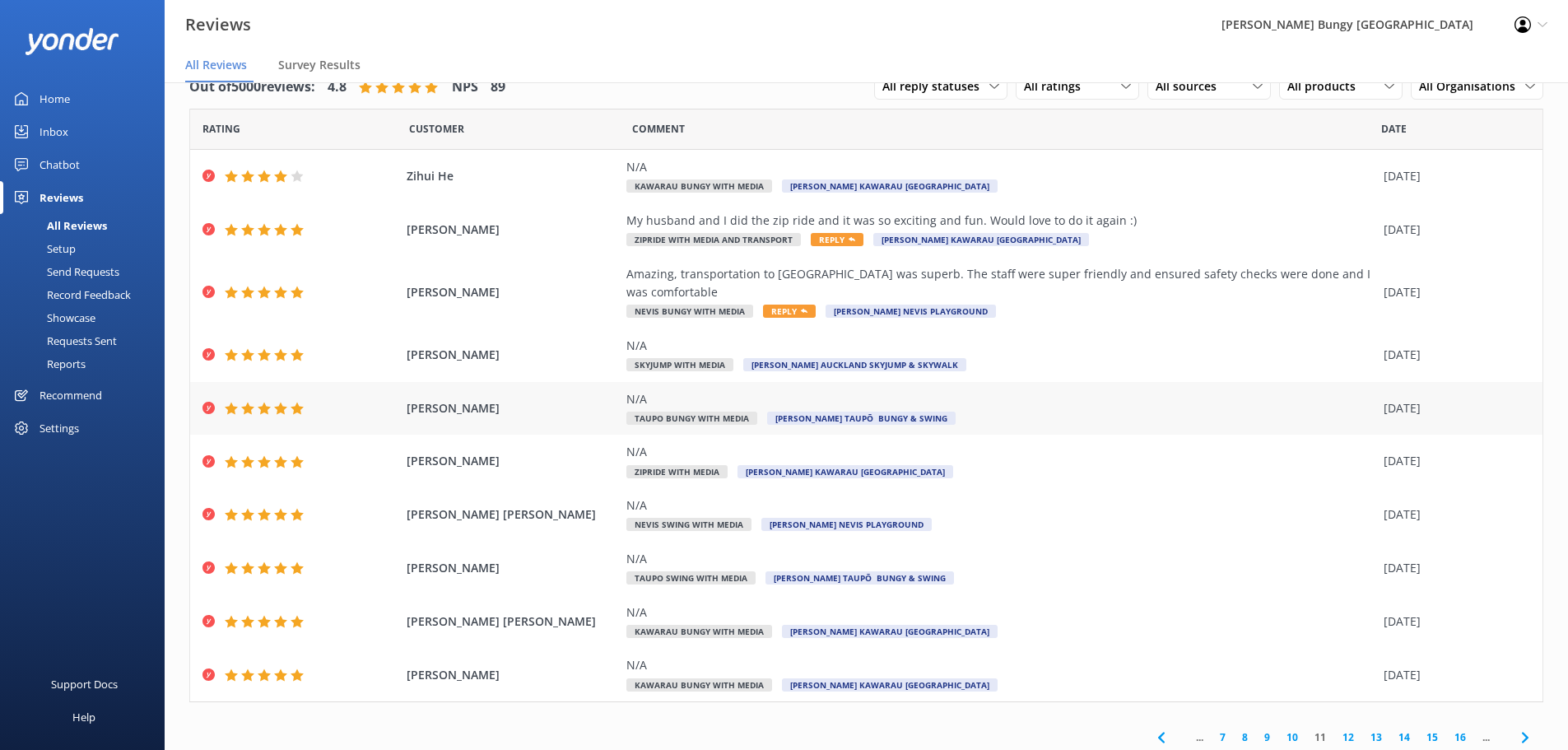
scroll to position [21, 0]
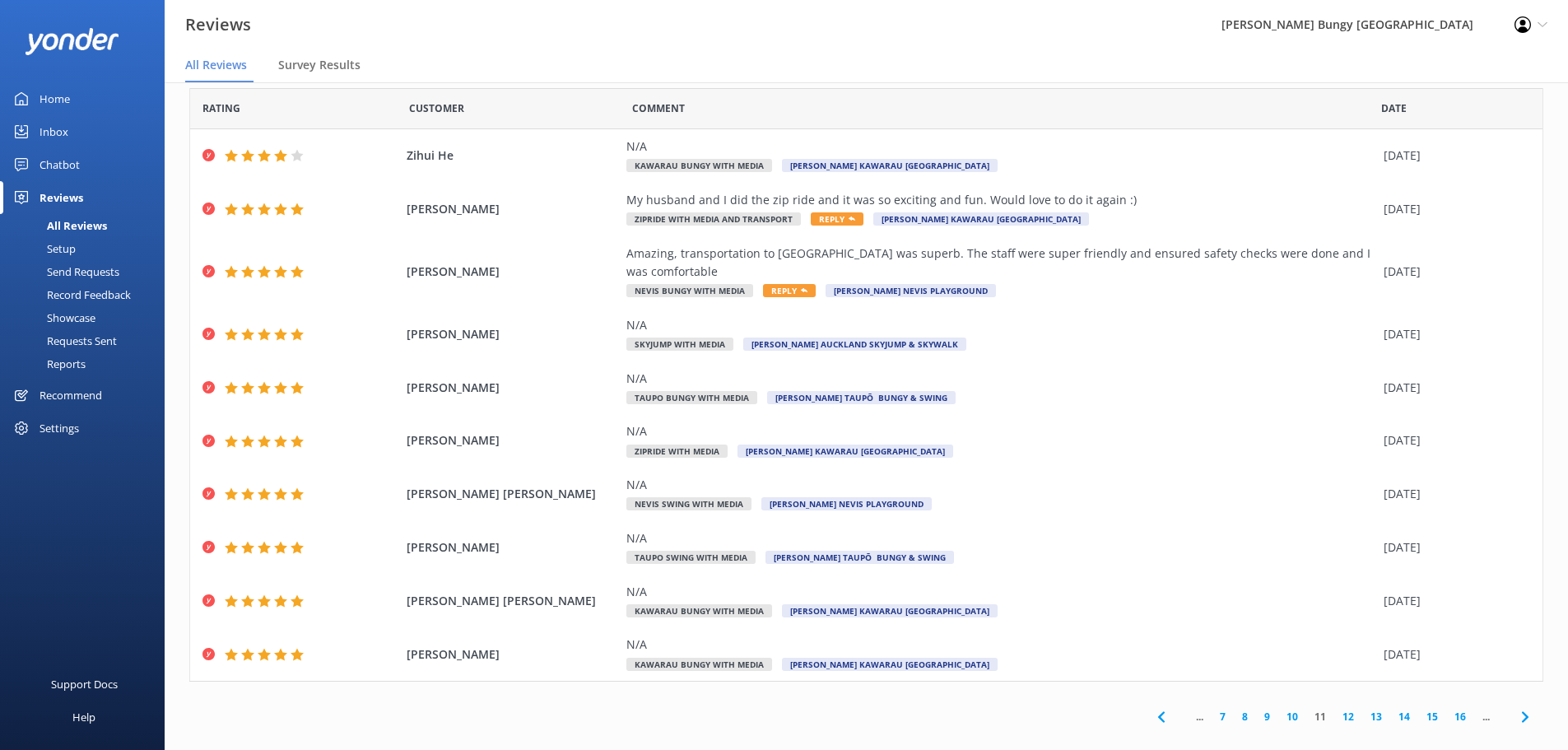
click at [1342, 709] on link "12" at bounding box center [1349, 716] width 28 height 16
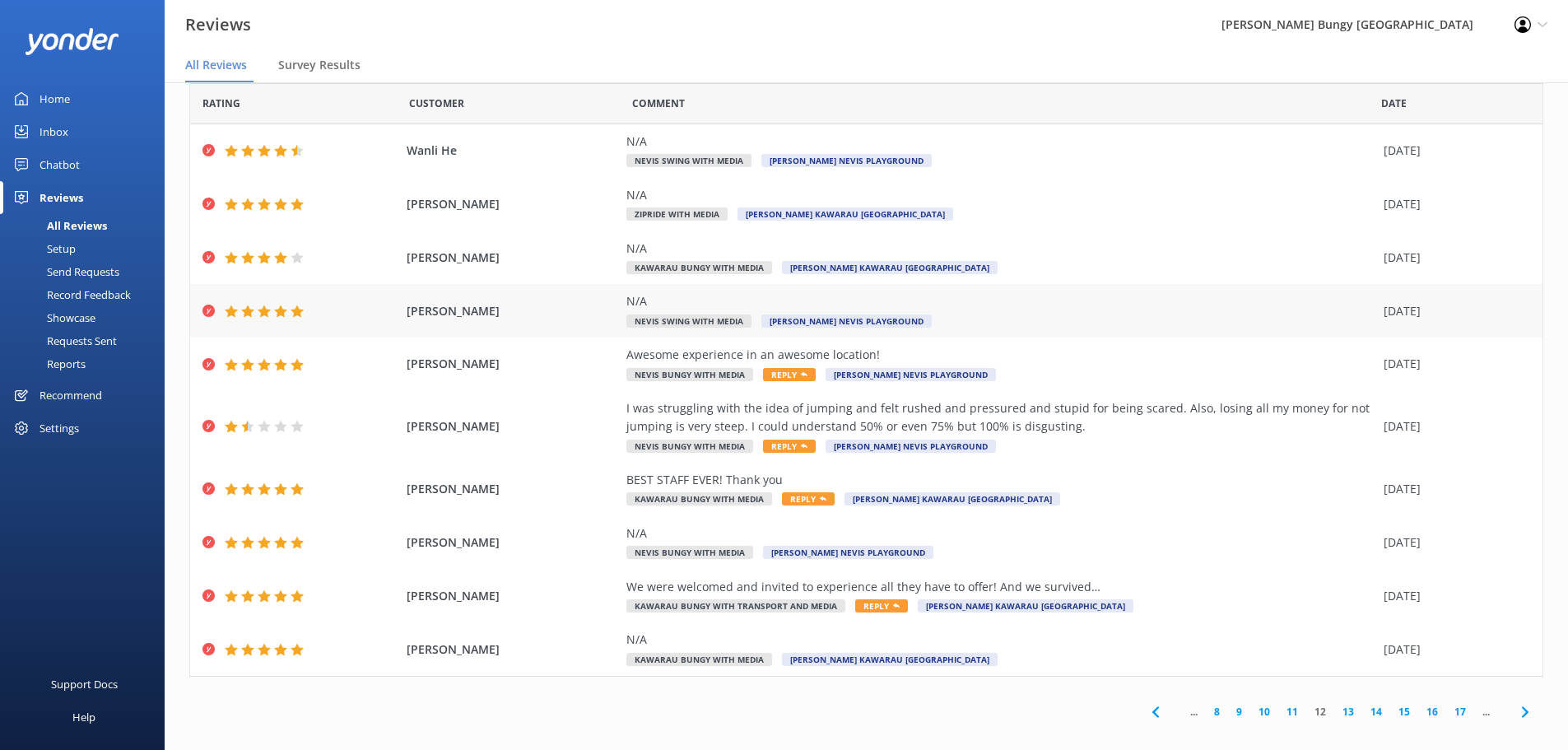
scroll to position [39, 0]
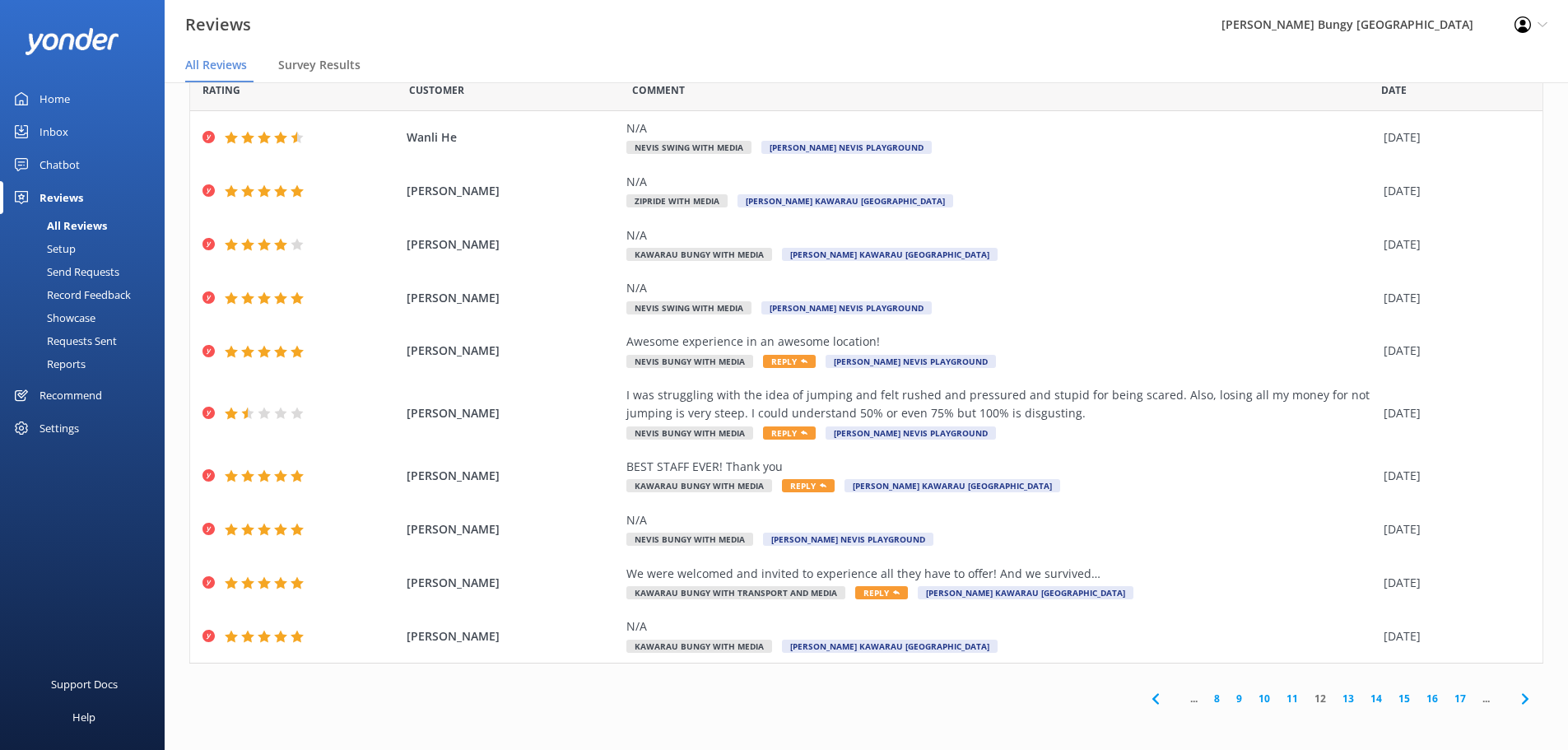
click at [1341, 696] on link "13" at bounding box center [1349, 698] width 28 height 16
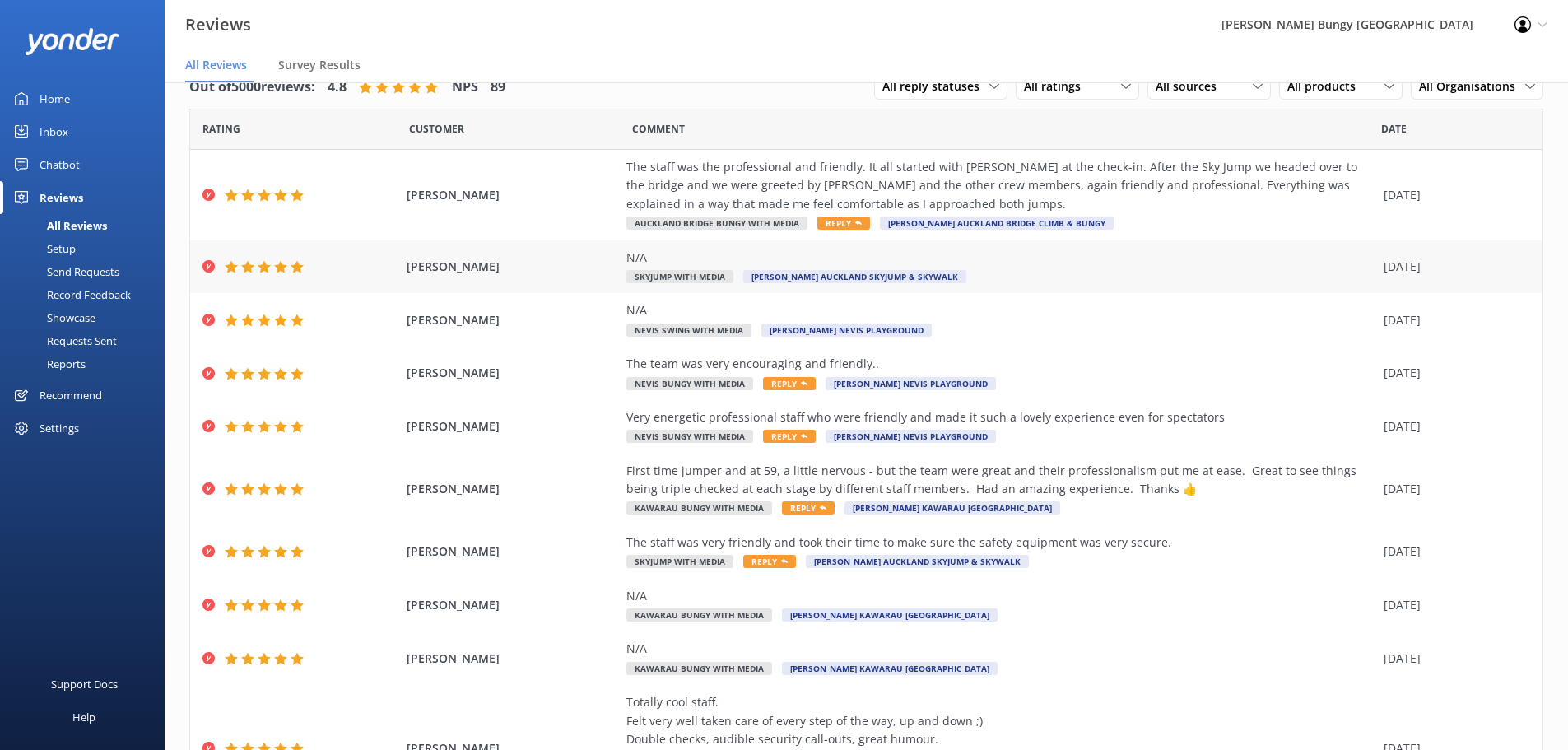
scroll to position [150, 0]
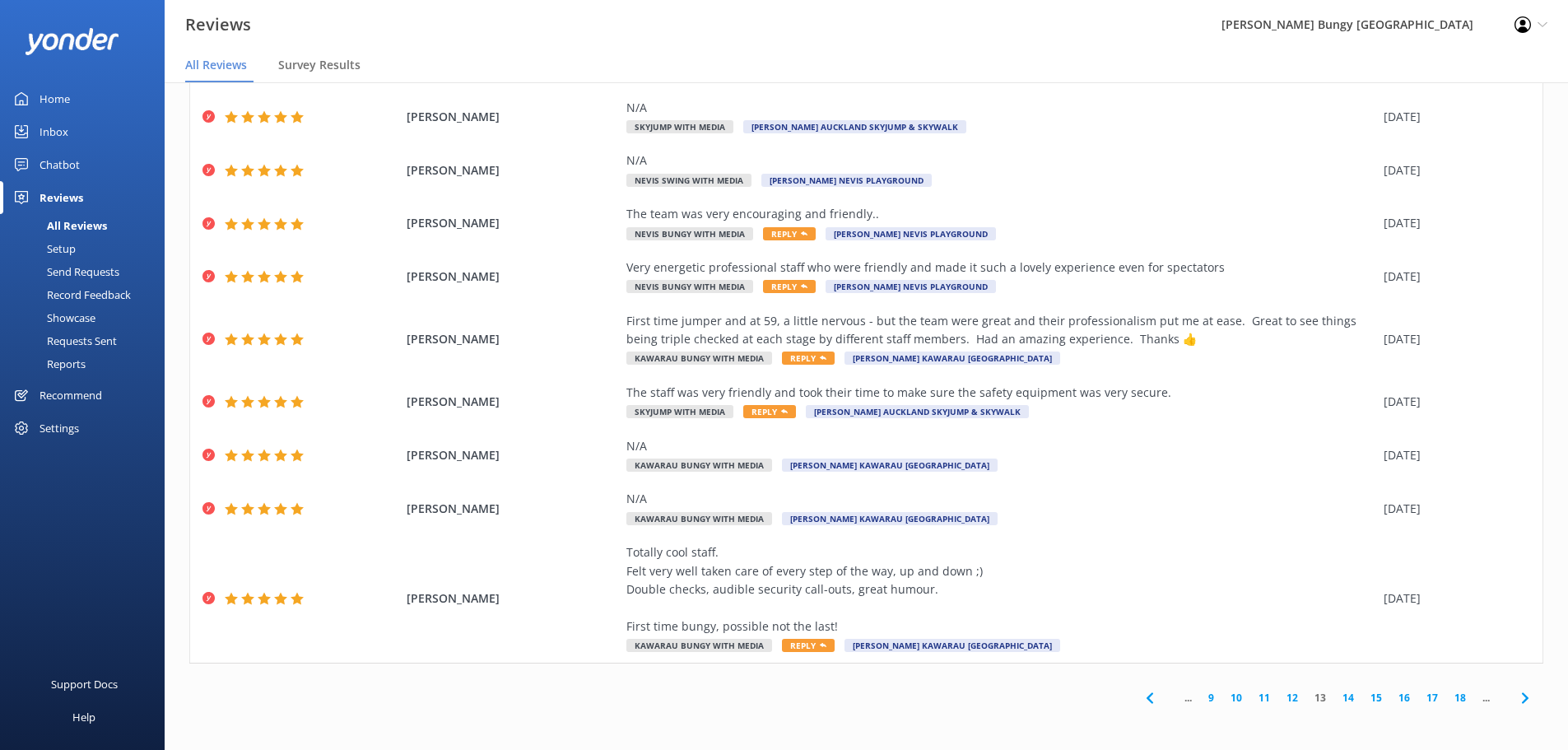
click at [1335, 698] on link "14" at bounding box center [1349, 697] width 28 height 16
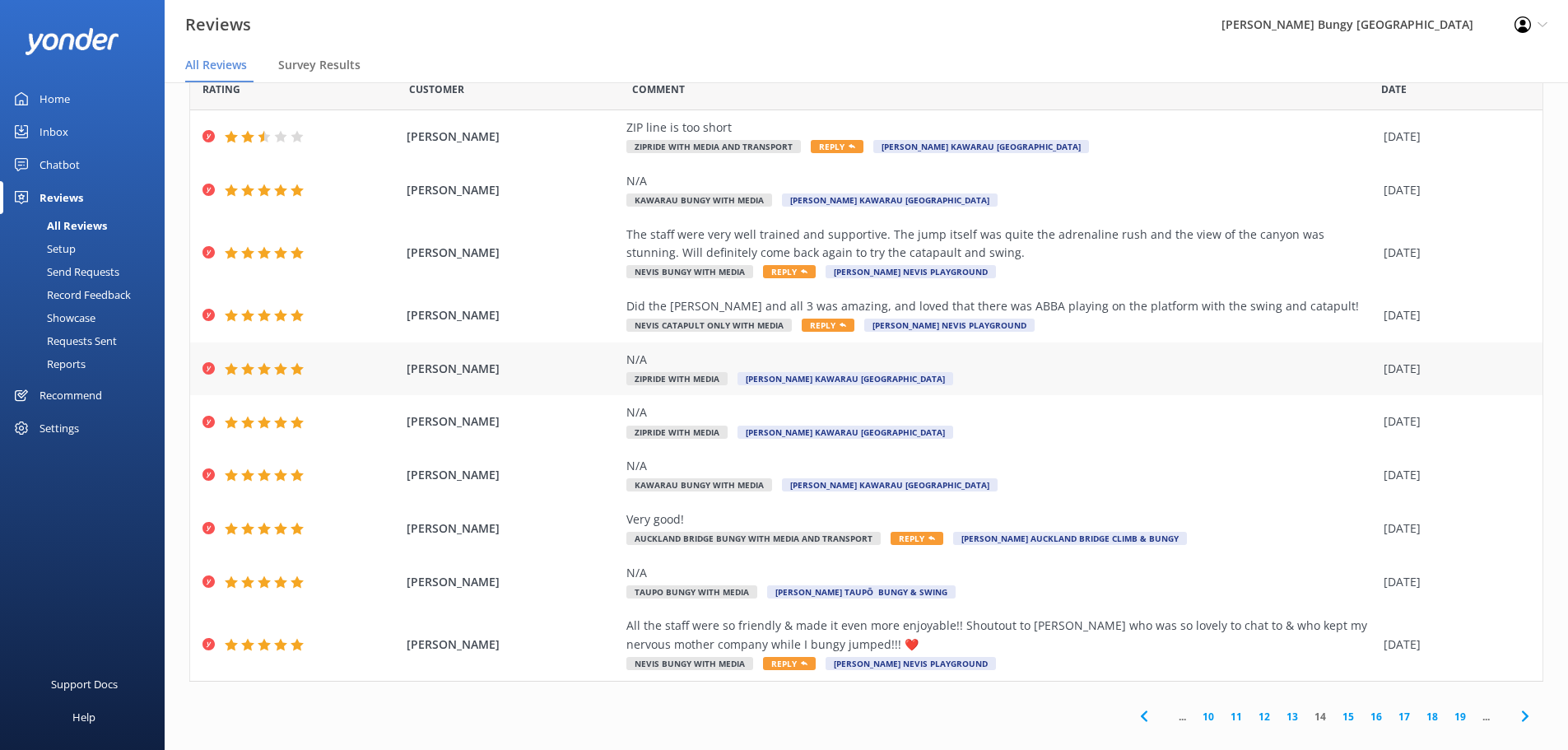
scroll to position [58, 0]
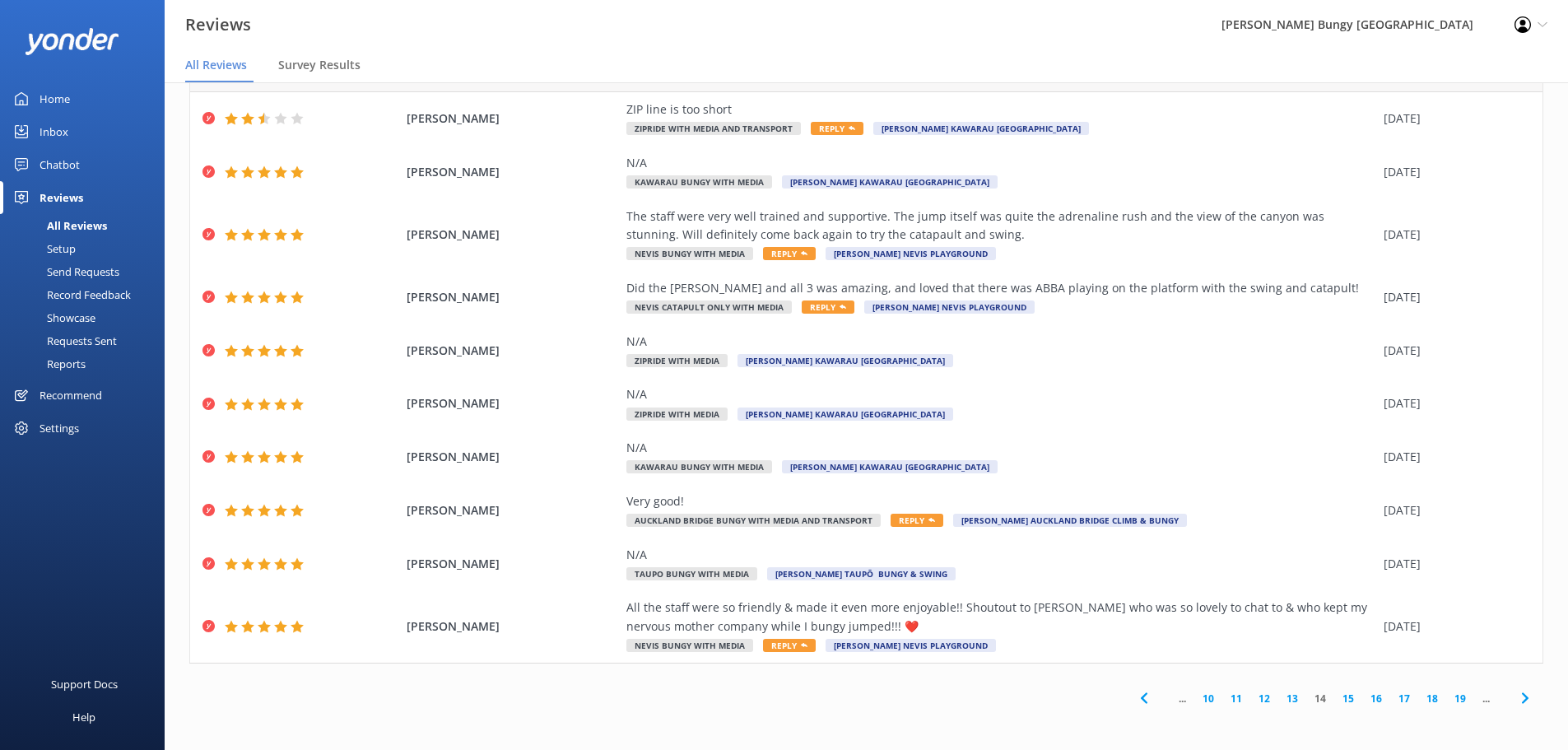
click at [1335, 696] on link "15" at bounding box center [1349, 698] width 28 height 16
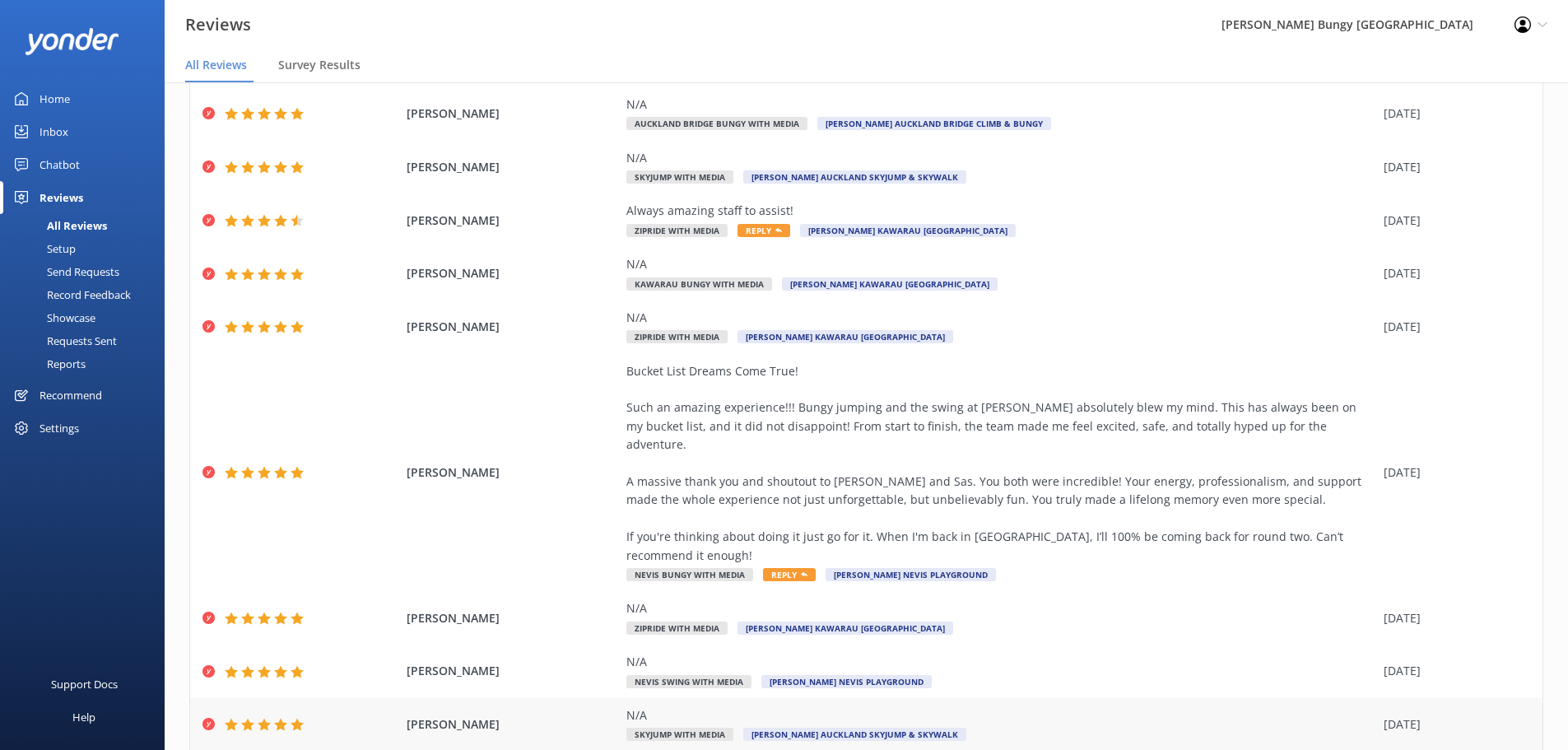
scroll to position [186, 0]
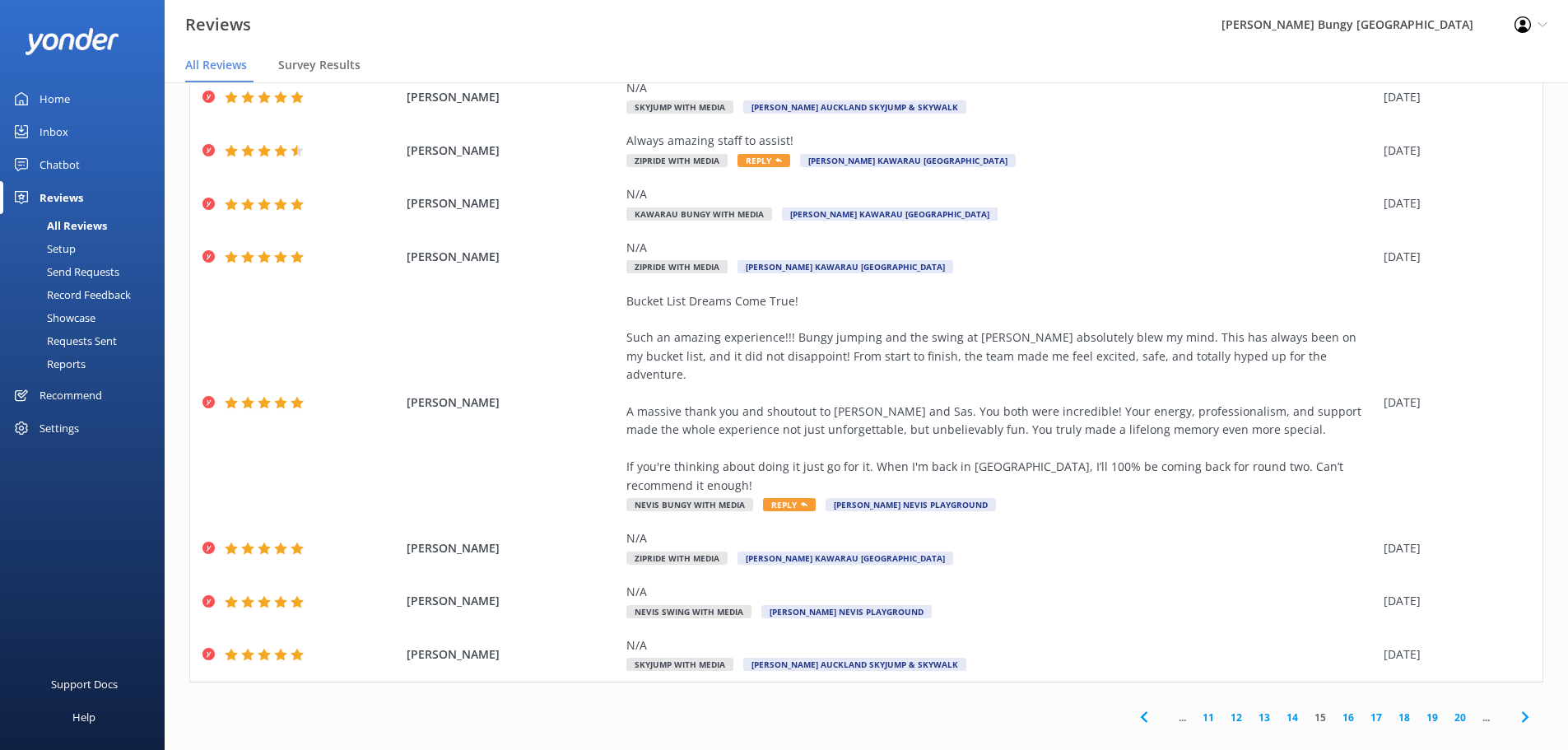
click at [1335, 710] on link "16" at bounding box center [1349, 717] width 28 height 16
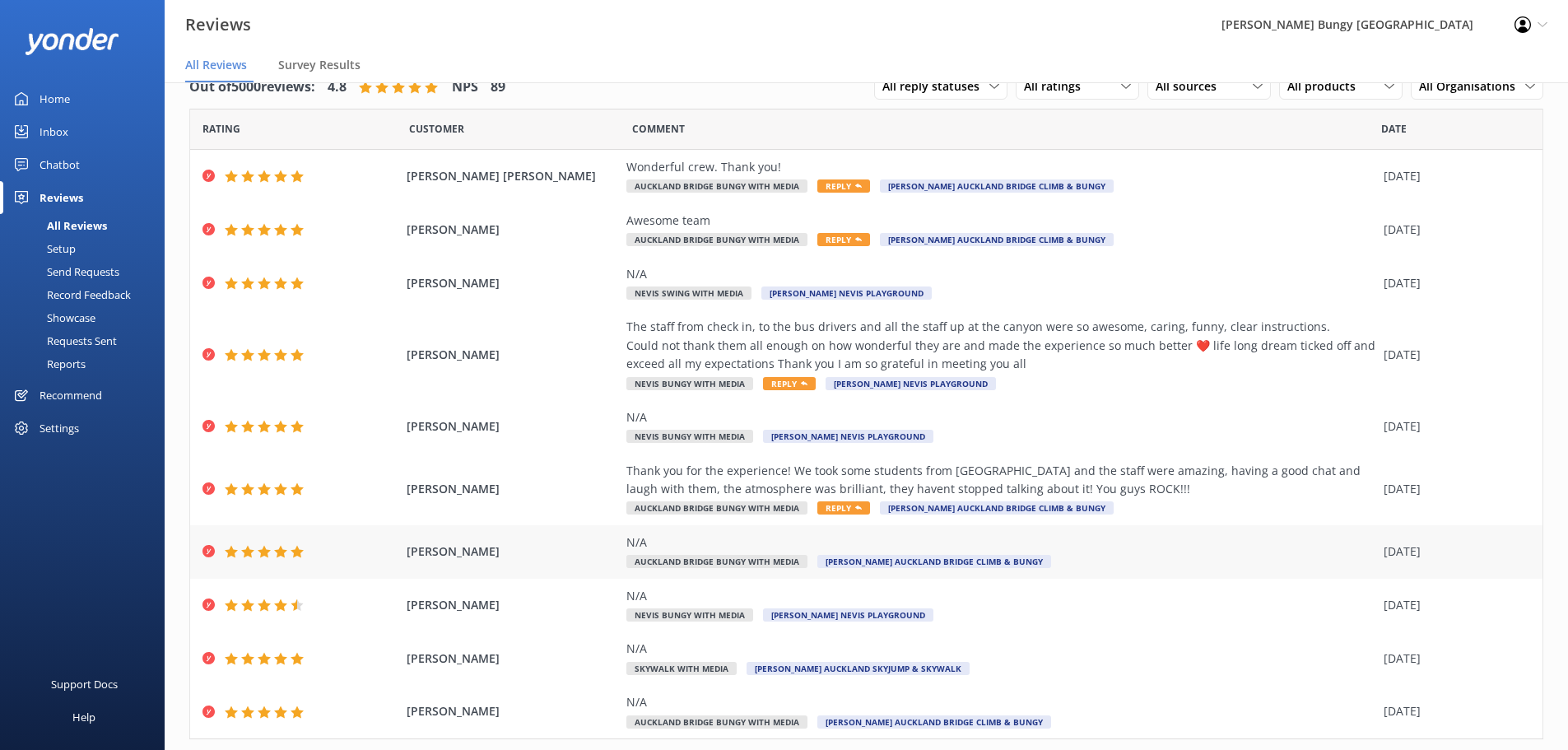
scroll to position [76, 0]
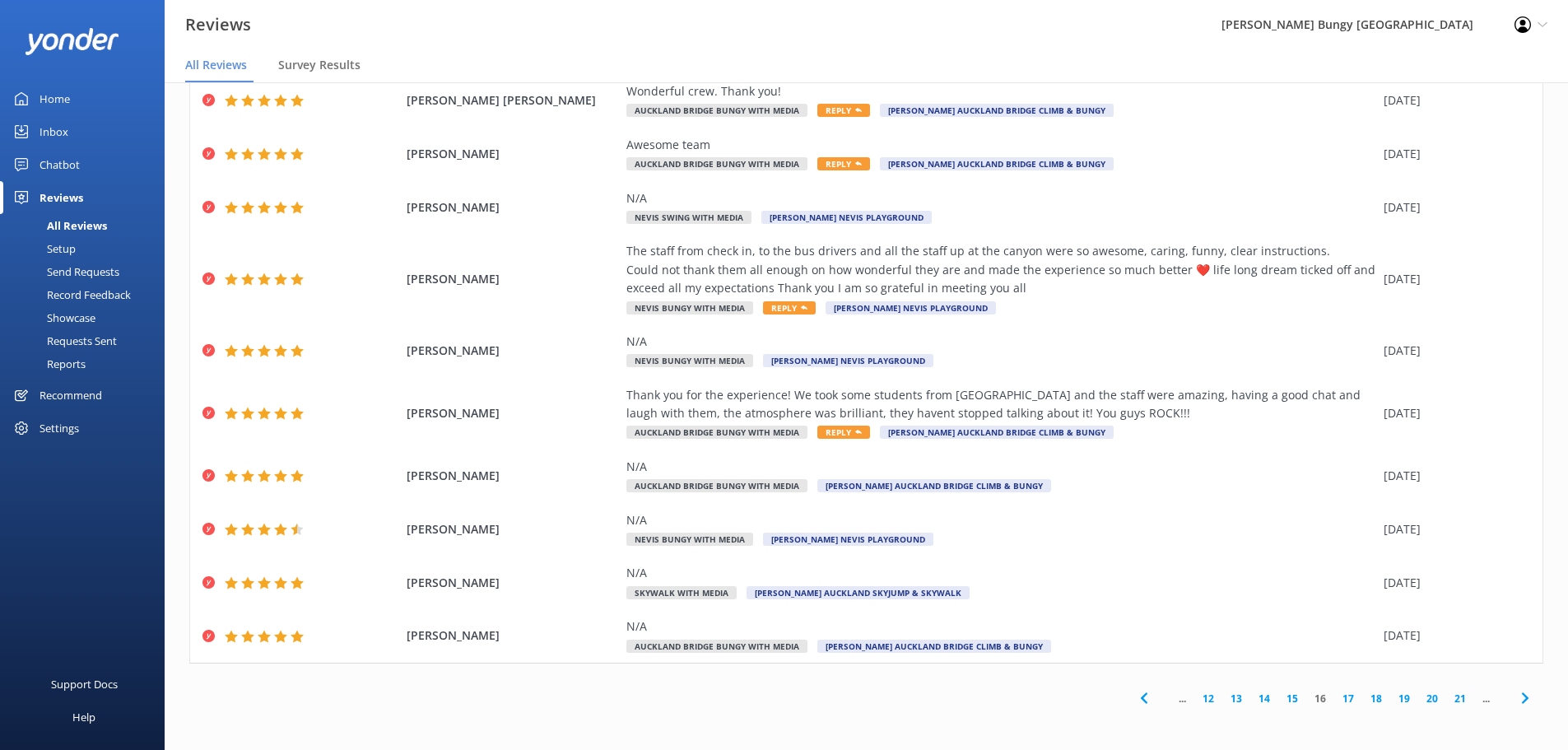
click at [1342, 692] on link "17" at bounding box center [1349, 698] width 28 height 16
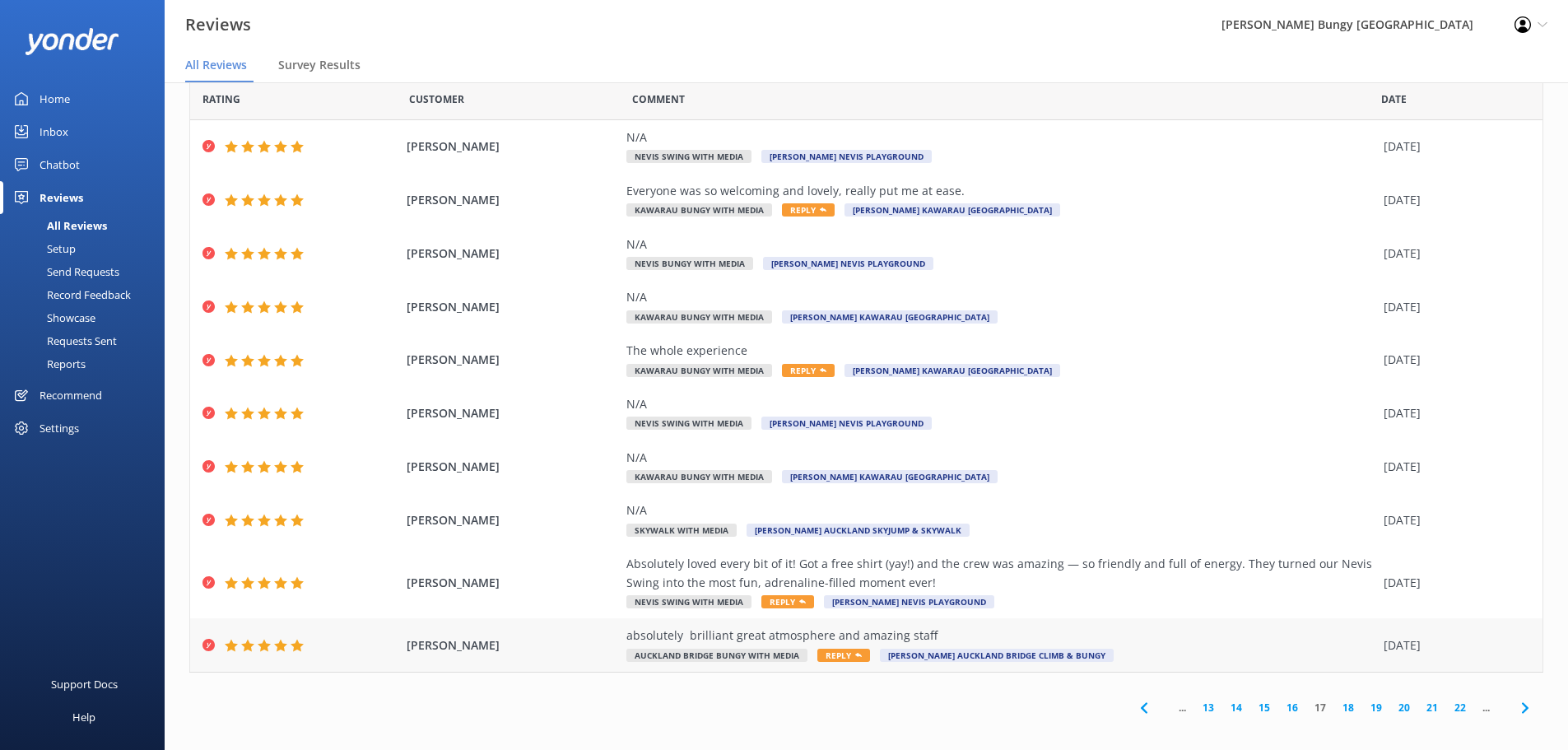
scroll to position [39, 0]
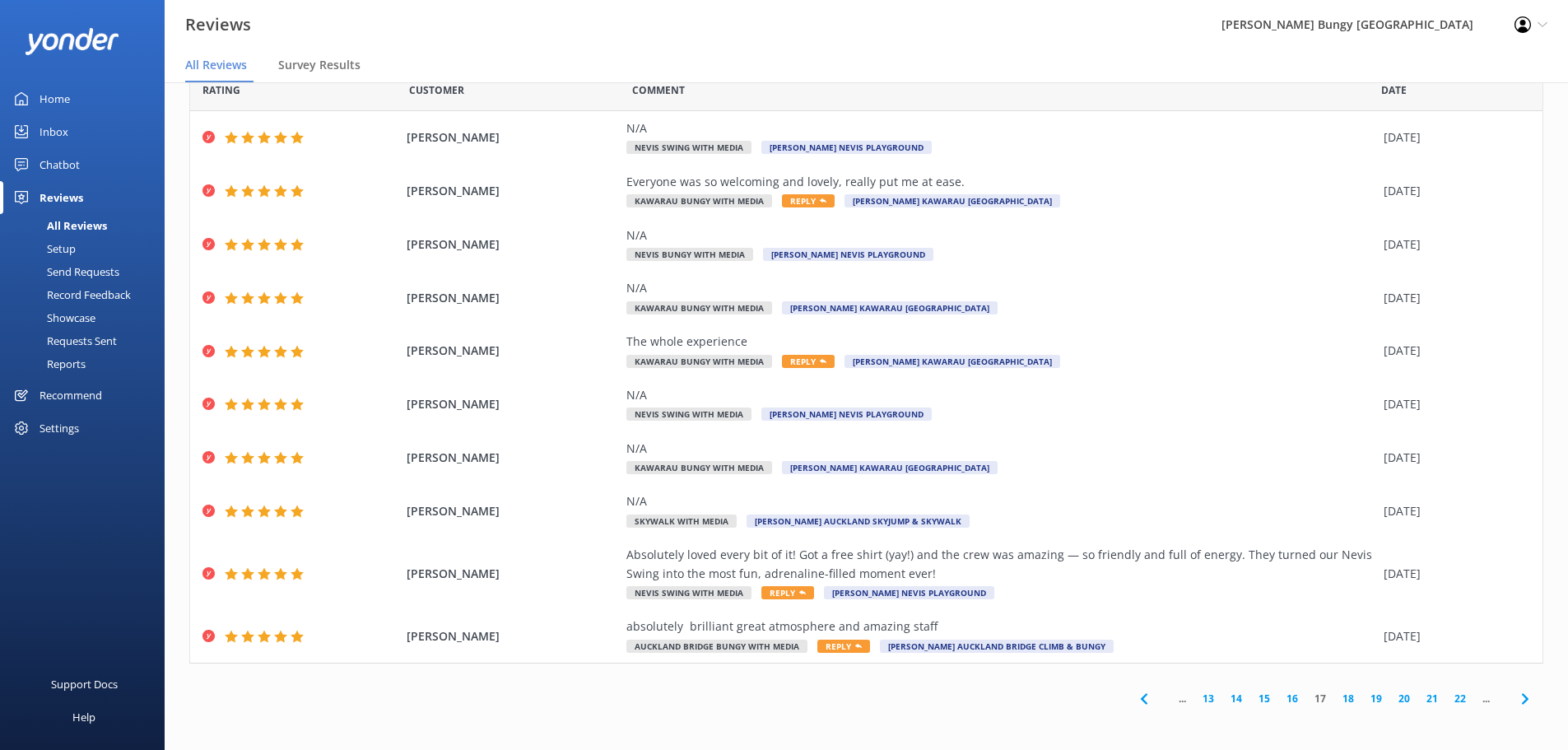
click at [1338, 696] on link "18" at bounding box center [1349, 698] width 28 height 16
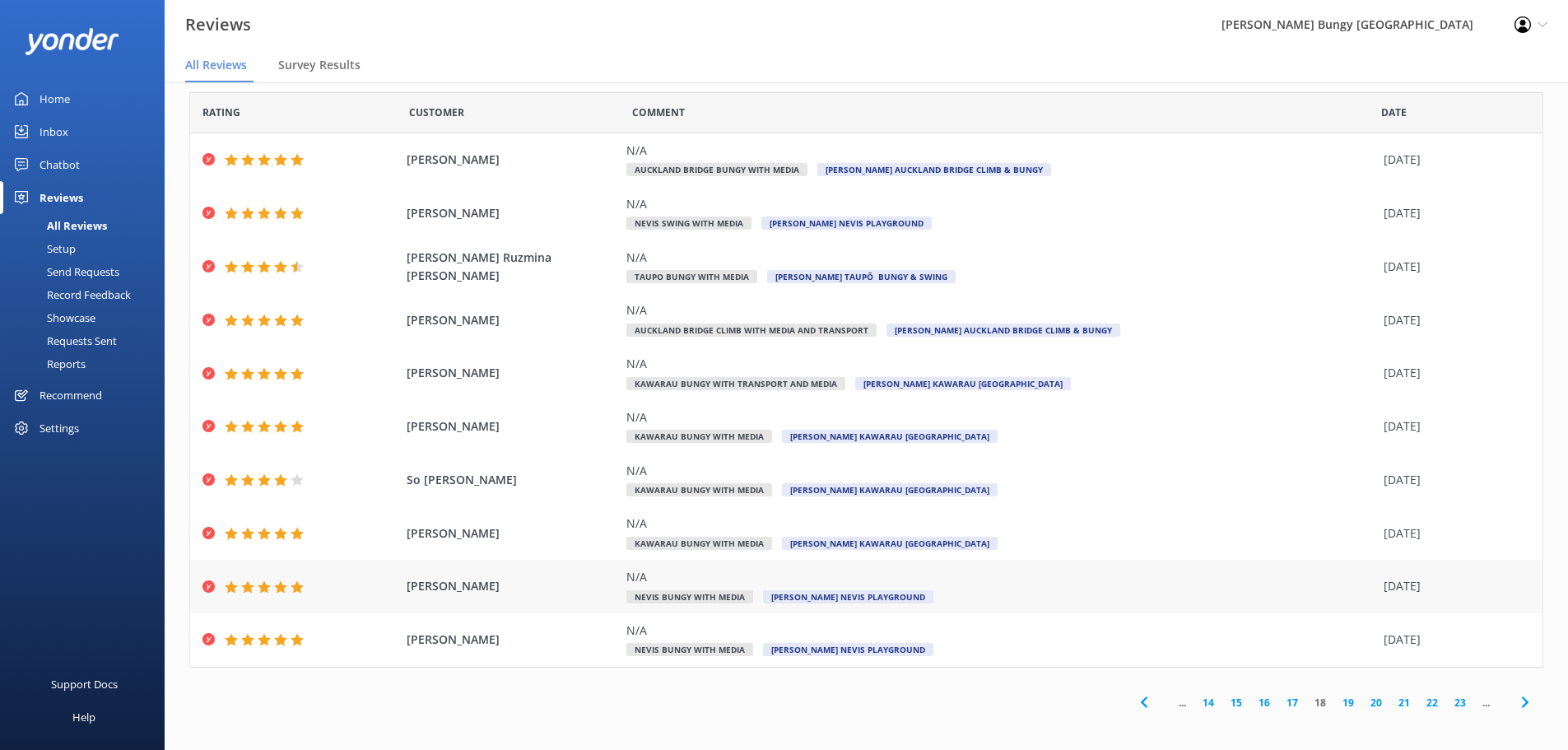
scroll to position [21, 0]
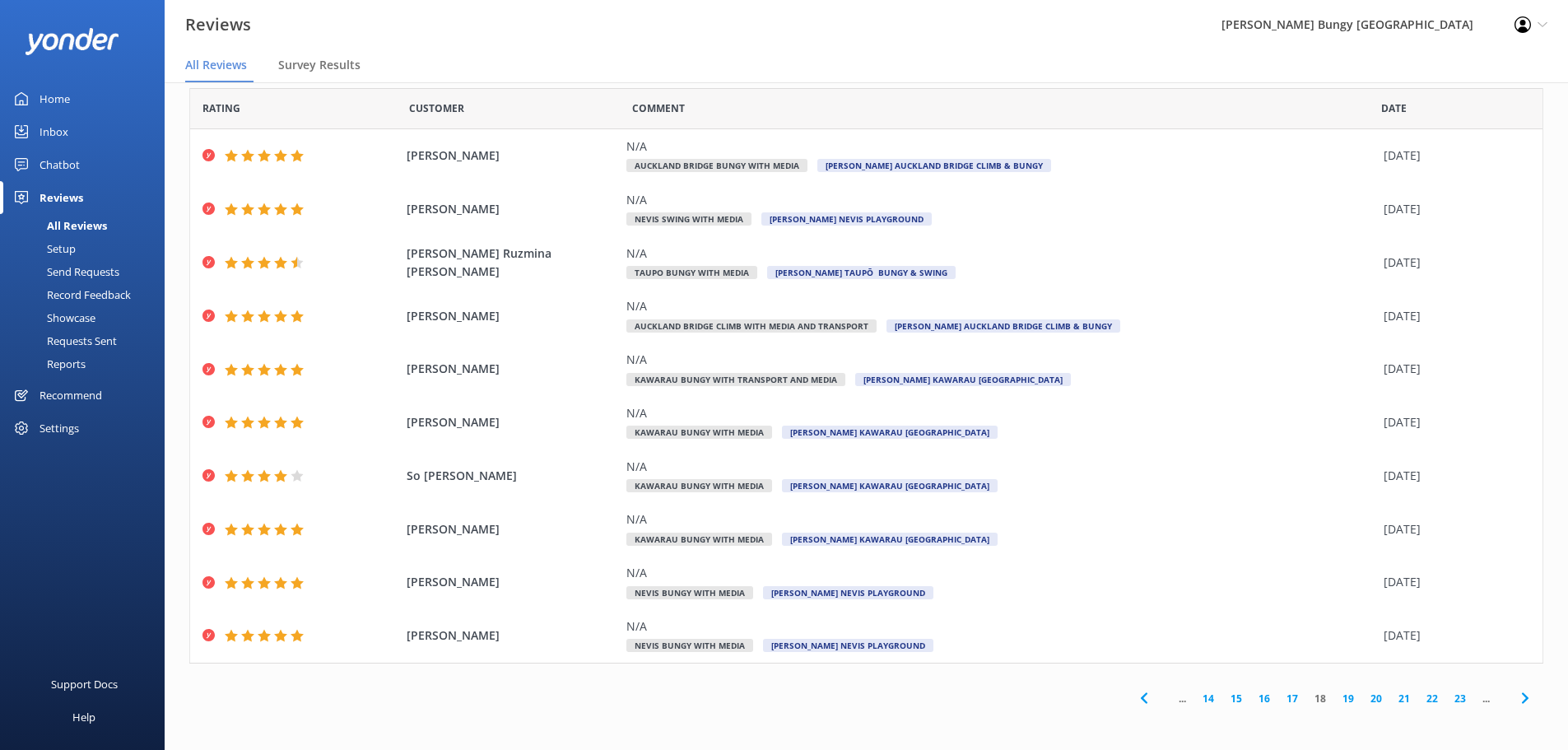
click at [1342, 698] on link "19" at bounding box center [1349, 698] width 28 height 16
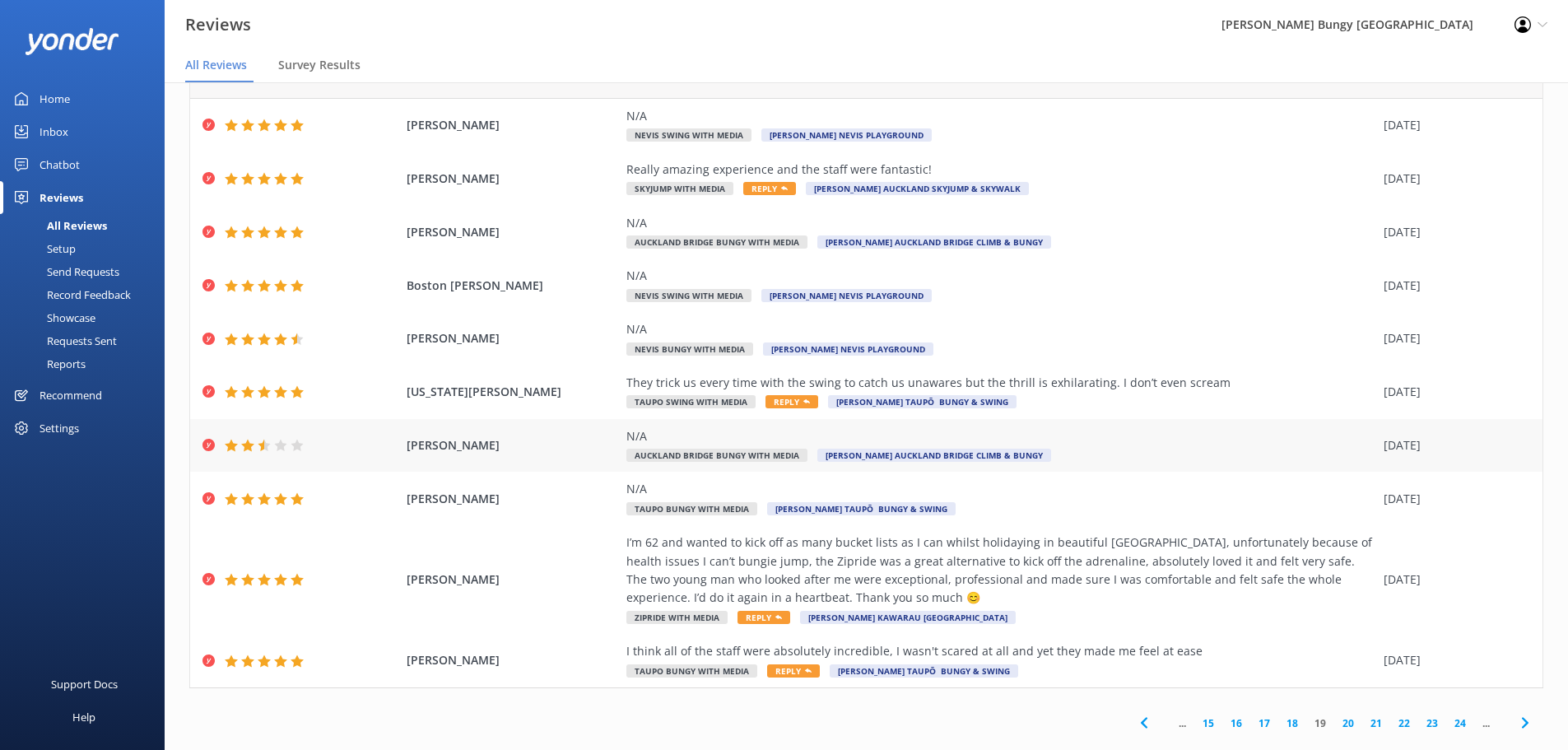
scroll to position [76, 0]
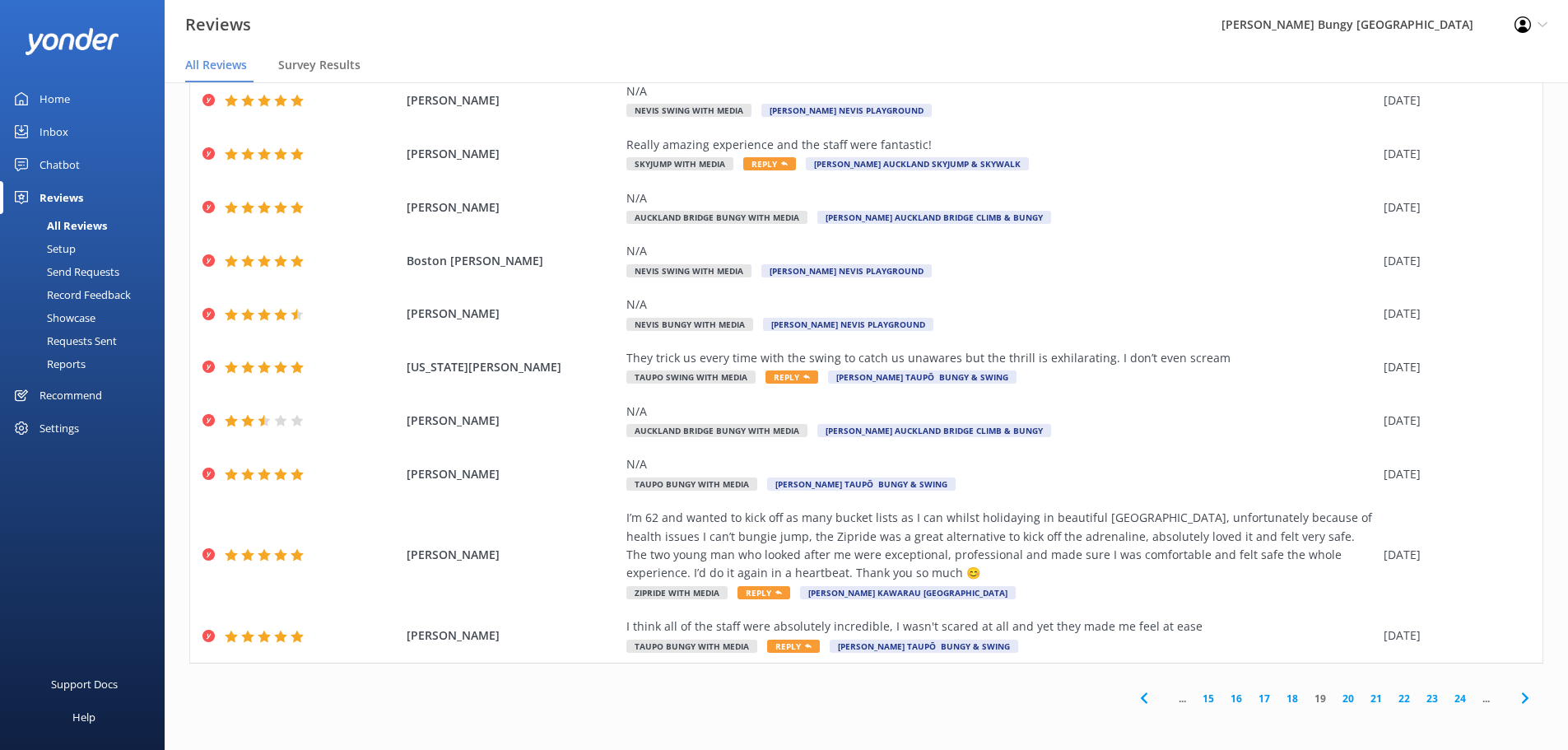
click at [1337, 693] on link "20" at bounding box center [1349, 698] width 28 height 16
